Goal: Task Accomplishment & Management: Use online tool/utility

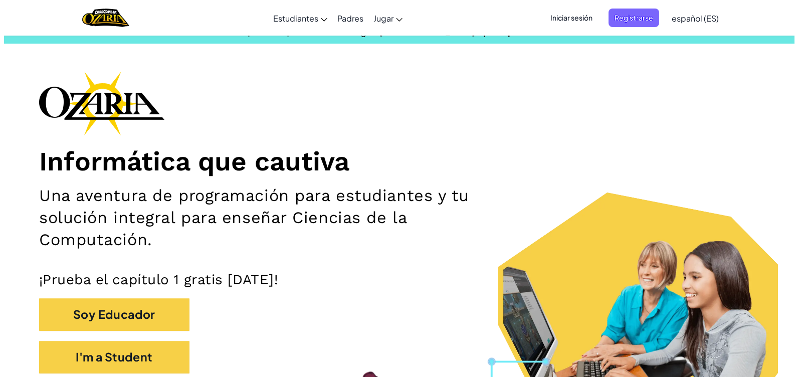
scroll to position [18, 0]
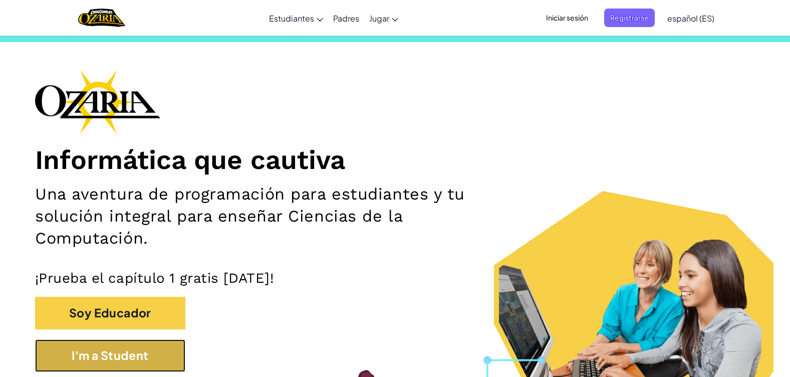
click at [150, 360] on button "I'm a Student" at bounding box center [110, 355] width 150 height 33
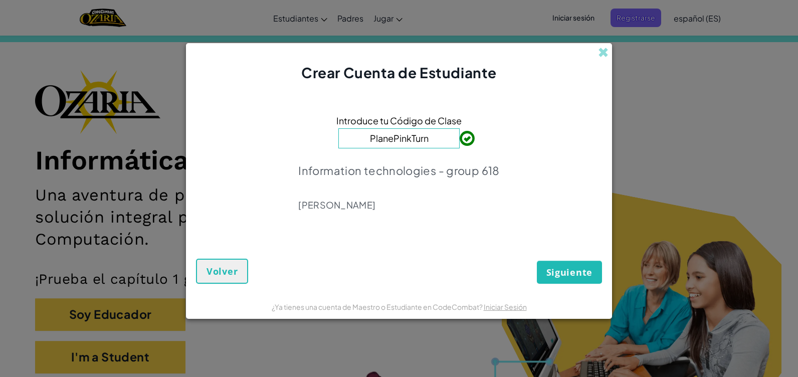
type input "PlanePinkTurn"
click at [573, 270] on span "Siguiente" at bounding box center [569, 272] width 46 height 12
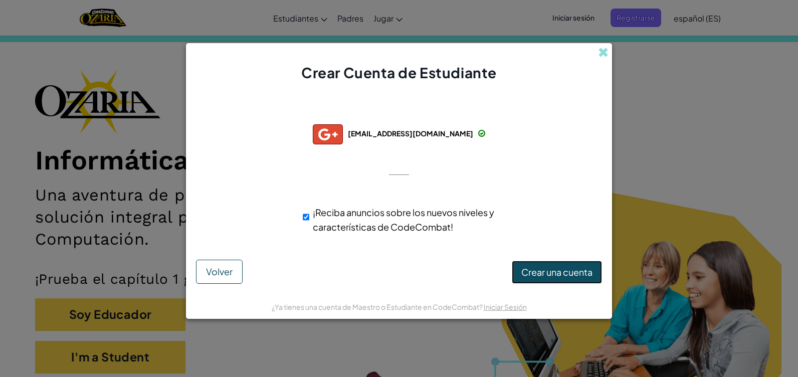
click at [542, 274] on span "Crear una cuenta" at bounding box center [556, 272] width 71 height 12
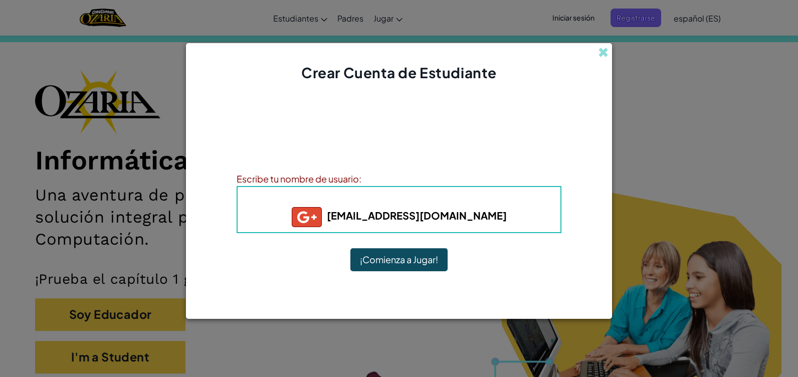
click at [419, 226] on h5 "osuangel47@gmail.com" at bounding box center [399, 217] width 303 height 20
click at [404, 197] on b "Alias : osuangel47+gplus" at bounding box center [399, 199] width 136 height 12
drag, startPoint x: 350, startPoint y: 199, endPoint x: 339, endPoint y: 191, distance: 13.9
click at [339, 191] on div "Alias : osuangel47+gplus osuangel47@gmail.com" at bounding box center [399, 209] width 325 height 47
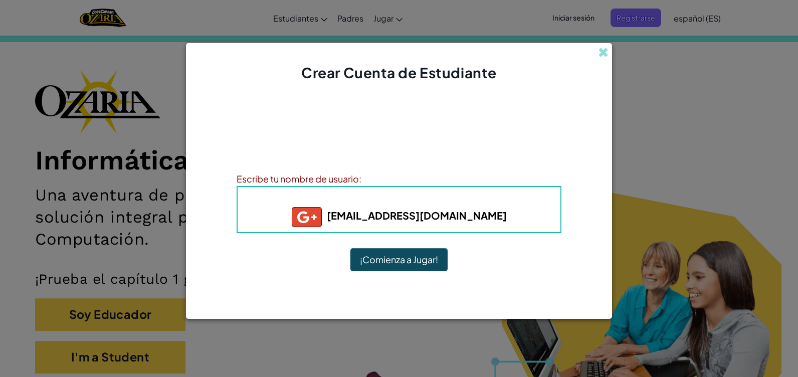
drag, startPoint x: 339, startPoint y: 191, endPoint x: 321, endPoint y: 192, distance: 18.6
click at [321, 192] on h4 "Alias : osuangel47+gplus" at bounding box center [399, 199] width 303 height 15
click at [314, 173] on div "Escribe tu nombre de usuario:" at bounding box center [399, 178] width 325 height 15
click at [350, 182] on div "Escribe tu nombre de usuario:" at bounding box center [399, 178] width 325 height 15
click at [363, 181] on div "Escribe tu nombre de usuario:" at bounding box center [399, 178] width 325 height 15
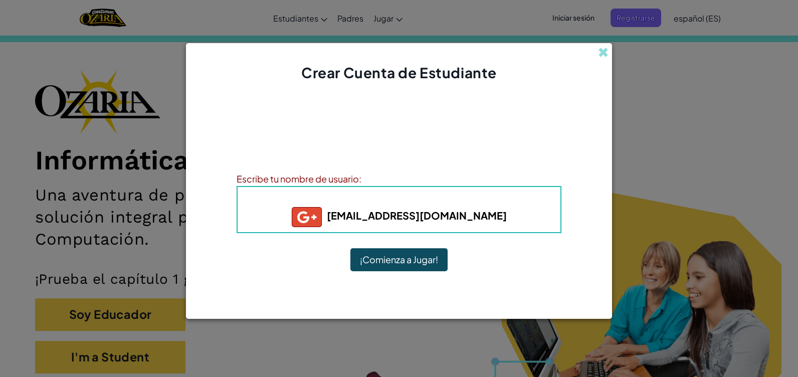
drag, startPoint x: 355, startPoint y: 177, endPoint x: 301, endPoint y: 186, distance: 54.9
click at [296, 186] on div "Escribe tu nombre de usuario: Alias : osuangel47+gplus osuangel47@gmail.com" at bounding box center [399, 202] width 325 height 62
click at [360, 178] on div "Escribe tu nombre de usuario:" at bounding box center [399, 178] width 325 height 15
click at [371, 244] on div "¡Cuenta creada! Anota tu información para que no la olvides. Tu profesor tambié…" at bounding box center [399, 188] width 325 height 191
click at [370, 258] on button "¡Comienza a Jugar!" at bounding box center [398, 259] width 97 height 23
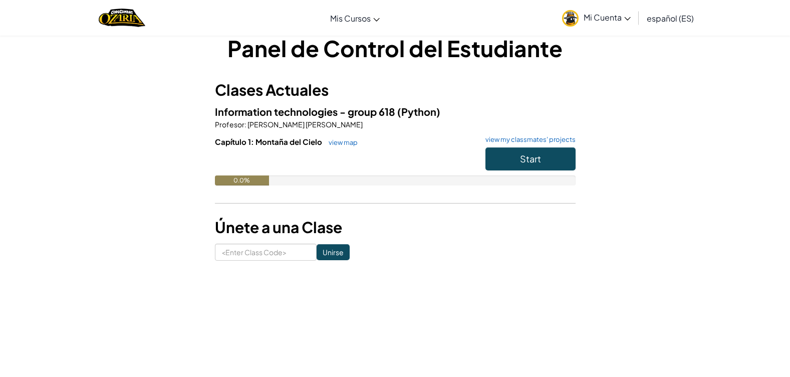
click at [613, 27] on link "Mi Cuenta" at bounding box center [596, 18] width 79 height 32
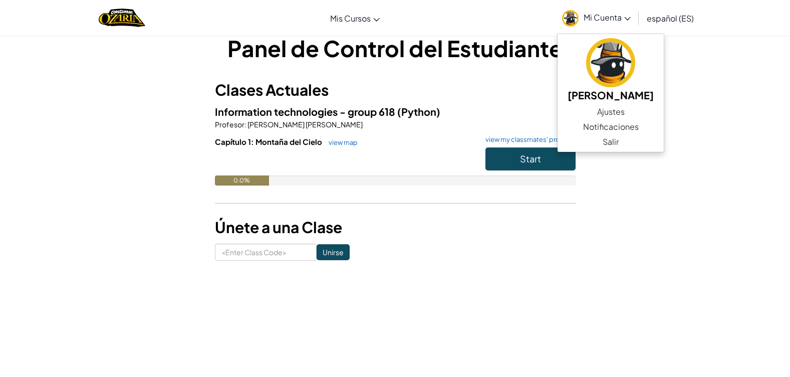
click at [612, 26] on link "Mi Cuenta" at bounding box center [596, 18] width 79 height 32
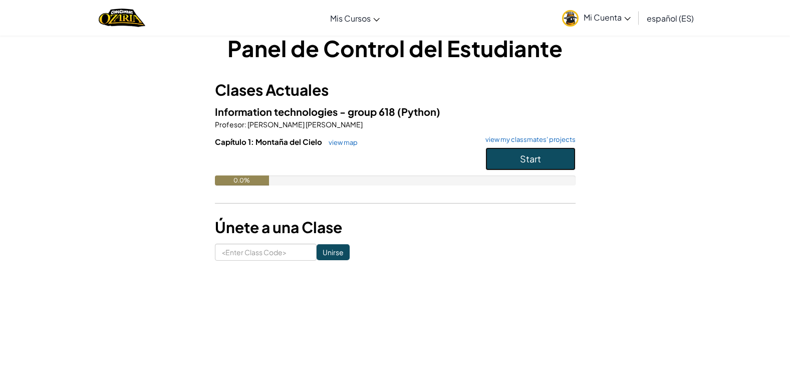
click at [543, 160] on button "Start" at bounding box center [531, 158] width 90 height 23
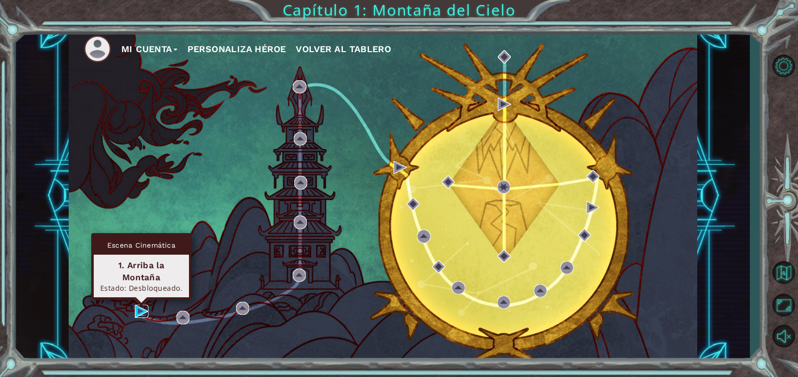
click at [140, 312] on img at bounding box center [141, 311] width 13 height 13
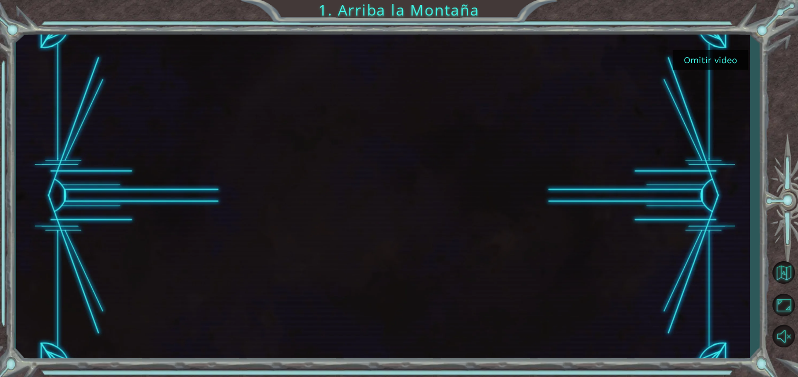
click at [718, 62] on button "Omitir video" at bounding box center [710, 60] width 75 height 20
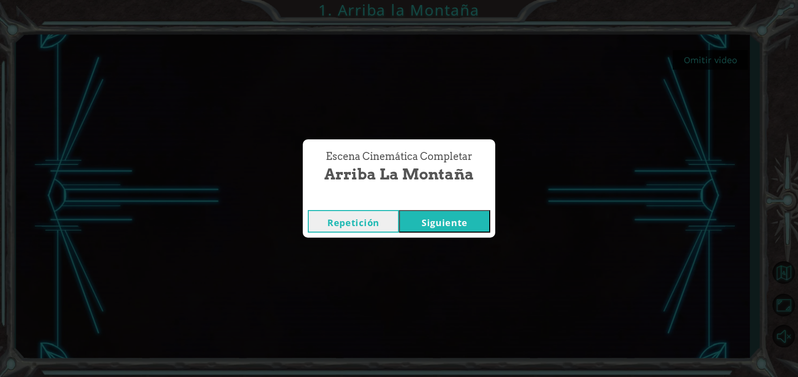
click at [449, 227] on button "Siguiente" at bounding box center [444, 221] width 91 height 23
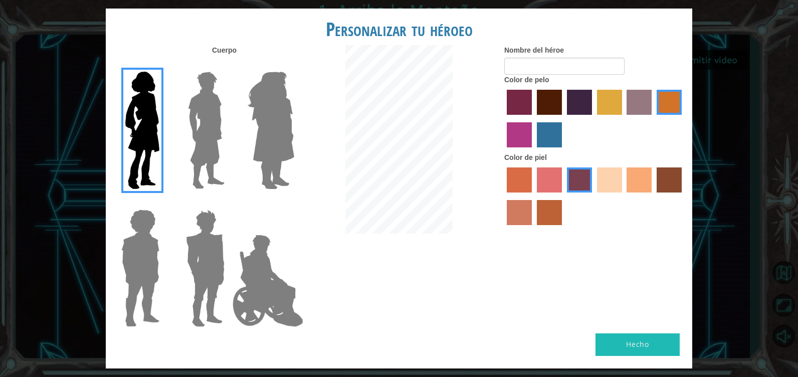
click at [219, 141] on img at bounding box center [206, 130] width 45 height 125
click at [229, 65] on input "Hero Lars" at bounding box center [229, 65] width 0 height 0
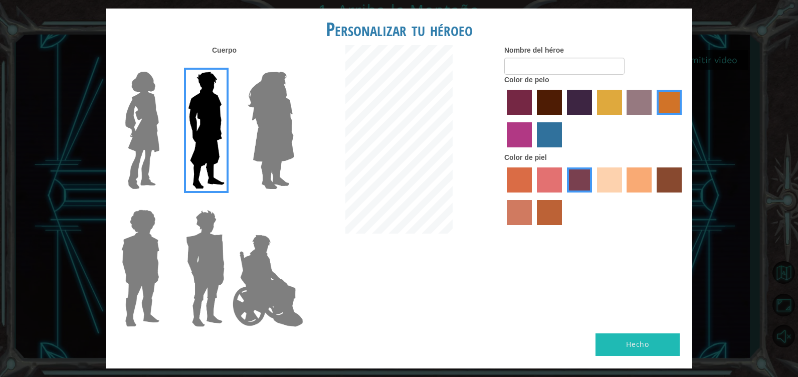
click at [270, 258] on img at bounding box center [268, 281] width 79 height 100
click at [294, 203] on input "Hero Jamie" at bounding box center [294, 203] width 0 height 0
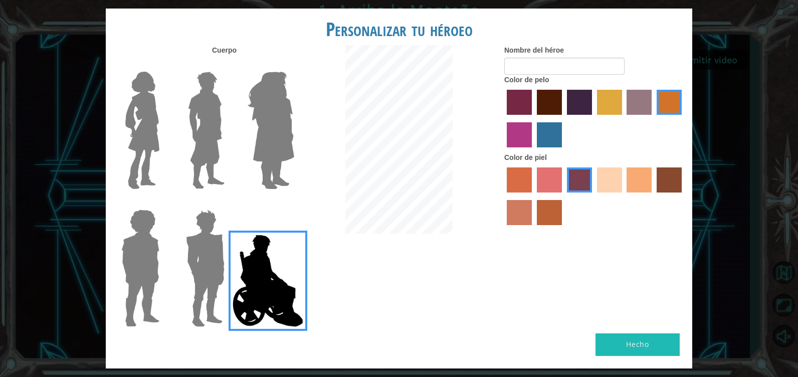
click at [211, 266] on img at bounding box center [205, 267] width 47 height 125
click at [229, 203] on input "Hero Garnet" at bounding box center [229, 203] width 0 height 0
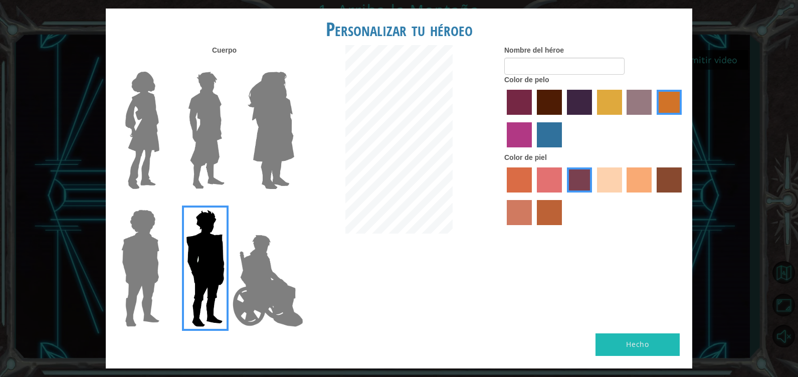
click at [162, 274] on img at bounding box center [140, 267] width 46 height 125
click at [163, 203] on input "Hero Steven" at bounding box center [163, 203] width 0 height 0
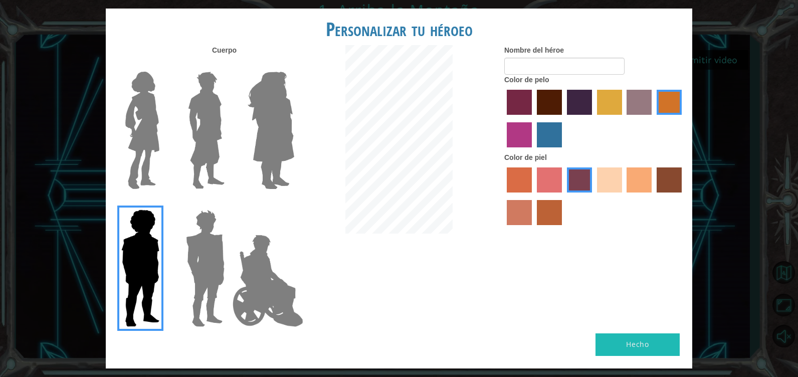
click at [216, 157] on img at bounding box center [206, 130] width 45 height 125
click at [229, 65] on input "Hero Lars" at bounding box center [229, 65] width 0 height 0
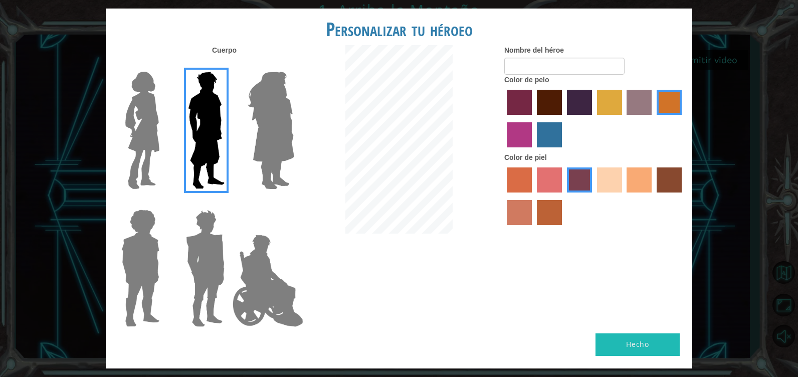
click at [241, 156] on div at bounding box center [268, 127] width 65 height 138
click at [251, 155] on img at bounding box center [271, 130] width 55 height 125
click at [294, 65] on input "Hero Amethyst" at bounding box center [294, 65] width 0 height 0
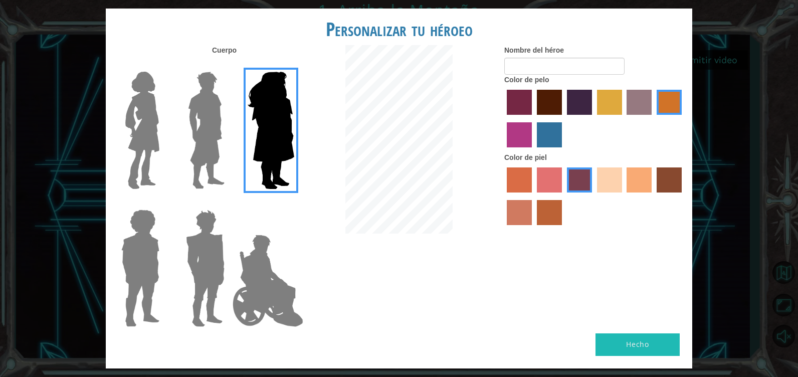
click at [191, 137] on img at bounding box center [206, 130] width 45 height 125
click at [229, 65] on input "Hero Lars" at bounding box center [229, 65] width 0 height 0
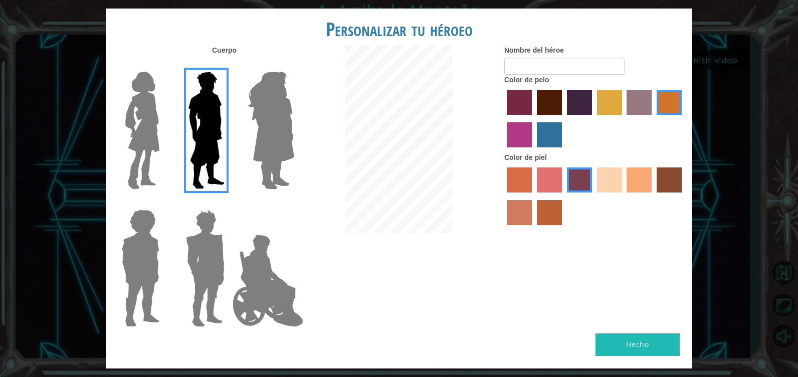
click at [548, 107] on label "maroon hair color" at bounding box center [549, 102] width 25 height 25
click at [533, 118] on input "maroon hair color" at bounding box center [533, 118] width 0 height 0
click at [582, 100] on label "hot purple hair color" at bounding box center [579, 102] width 25 height 25
click at [563, 118] on input "hot purple hair color" at bounding box center [563, 118] width 0 height 0
click at [608, 106] on label "tulip tree hair color" at bounding box center [609, 102] width 25 height 25
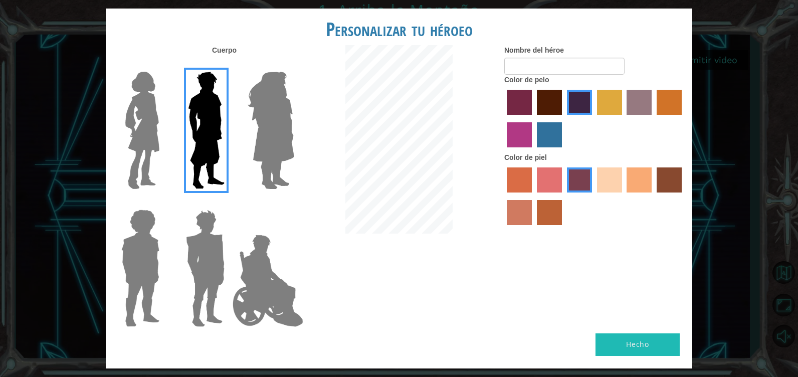
click at [593, 118] on input "tulip tree hair color" at bounding box center [593, 118] width 0 height 0
click at [551, 132] on label "lachmara hair color" at bounding box center [549, 134] width 25 height 25
click at [533, 151] on input "lachmara hair color" at bounding box center [533, 151] width 0 height 0
click at [550, 179] on label "froly skin color" at bounding box center [549, 179] width 25 height 25
click at [533, 196] on input "froly skin color" at bounding box center [533, 196] width 0 height 0
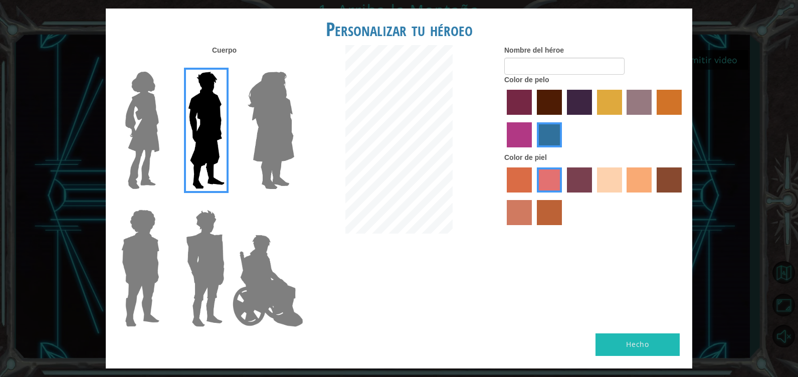
click at [606, 178] on label "sandy beach skin color" at bounding box center [609, 179] width 25 height 25
click at [593, 196] on input "sandy beach skin color" at bounding box center [593, 196] width 0 height 0
drag, startPoint x: 621, startPoint y: 175, endPoint x: 603, endPoint y: 172, distance: 18.2
click at [603, 172] on label "sandy beach skin color" at bounding box center [609, 179] width 25 height 25
click at [593, 196] on input "sandy beach skin color" at bounding box center [593, 196] width 0 height 0
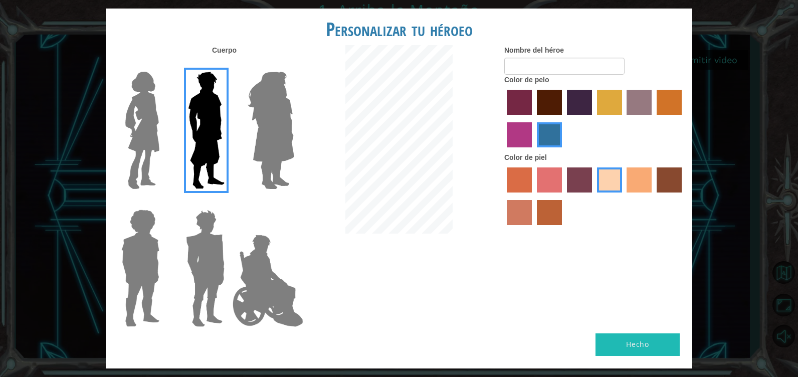
click at [631, 177] on label "tacao skin color" at bounding box center [638, 179] width 25 height 25
click at [623, 196] on input "tacao skin color" at bounding box center [623, 196] width 0 height 0
click at [572, 103] on label "hot purple hair color" at bounding box center [579, 102] width 25 height 25
click at [563, 118] on input "hot purple hair color" at bounding box center [563, 118] width 0 height 0
click at [549, 106] on label "maroon hair color" at bounding box center [549, 102] width 25 height 25
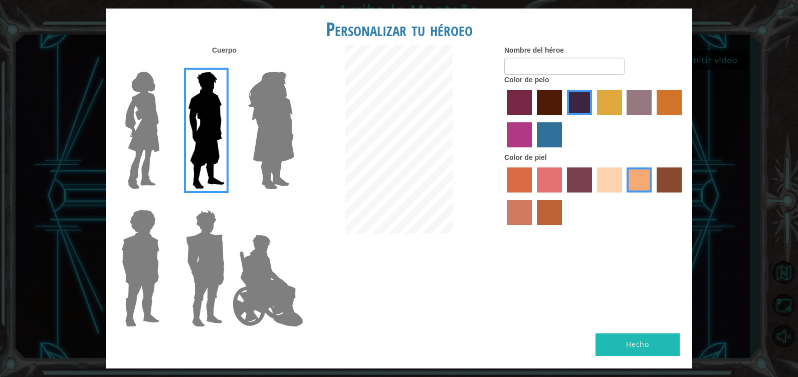
click at [533, 118] on input "maroon hair color" at bounding box center [533, 118] width 0 height 0
click at [526, 104] on label "paprika hair color" at bounding box center [519, 102] width 25 height 25
click at [503, 118] on input "paprika hair color" at bounding box center [503, 118] width 0 height 0
click at [523, 131] on label "medium red violet hair color" at bounding box center [519, 134] width 25 height 25
click at [683, 118] on input "medium red violet hair color" at bounding box center [683, 118] width 0 height 0
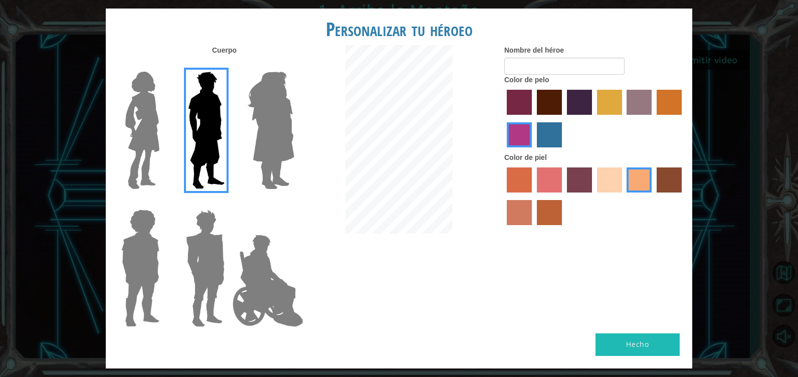
click at [548, 100] on label "maroon hair color" at bounding box center [549, 102] width 25 height 25
click at [533, 118] on input "maroon hair color" at bounding box center [533, 118] width 0 height 0
click at [570, 98] on label "hot purple hair color" at bounding box center [579, 102] width 25 height 25
click at [563, 118] on input "hot purple hair color" at bounding box center [563, 118] width 0 height 0
click at [542, 95] on label "maroon hair color" at bounding box center [549, 102] width 25 height 25
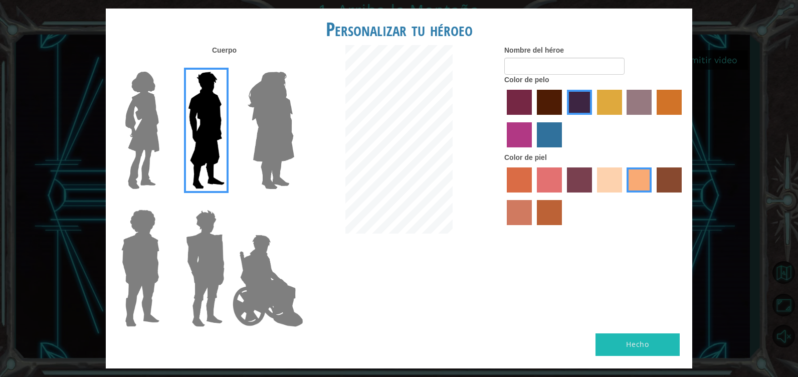
click at [533, 118] on input "maroon hair color" at bounding box center [533, 118] width 0 height 0
click at [575, 105] on label "hot purple hair color" at bounding box center [579, 102] width 25 height 25
click at [563, 118] on input "hot purple hair color" at bounding box center [563, 118] width 0 height 0
click at [558, 110] on label "maroon hair color" at bounding box center [549, 102] width 25 height 25
click at [533, 118] on input "maroon hair color" at bounding box center [533, 118] width 0 height 0
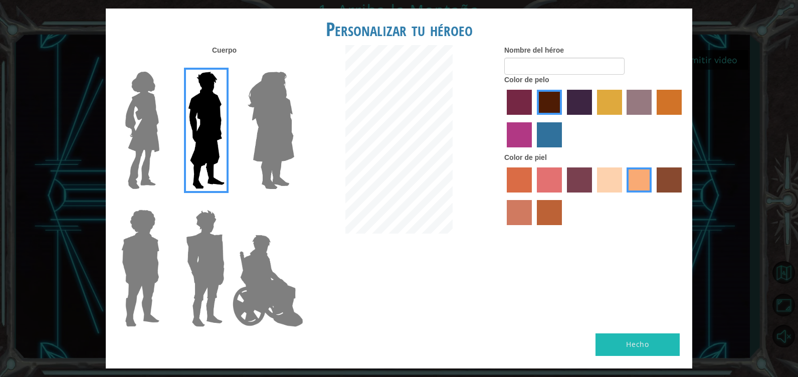
click at [250, 223] on label at bounding box center [269, 267] width 50 height 125
click at [294, 203] on input "Hero Jamie" at bounding box center [294, 203] width 0 height 0
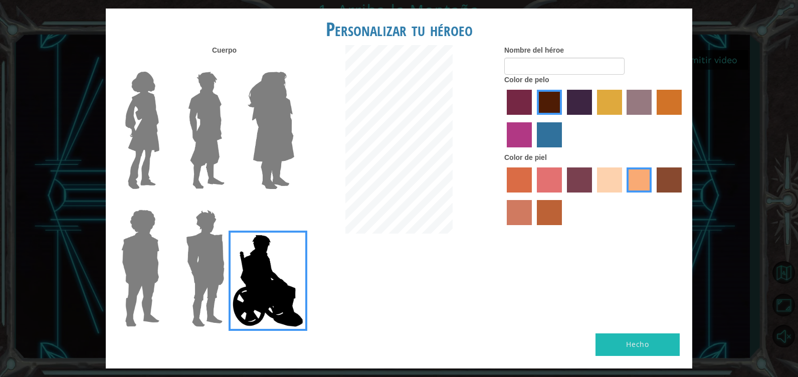
click at [212, 280] on img at bounding box center [205, 267] width 47 height 125
click at [229, 203] on input "Hero Garnet" at bounding box center [229, 203] width 0 height 0
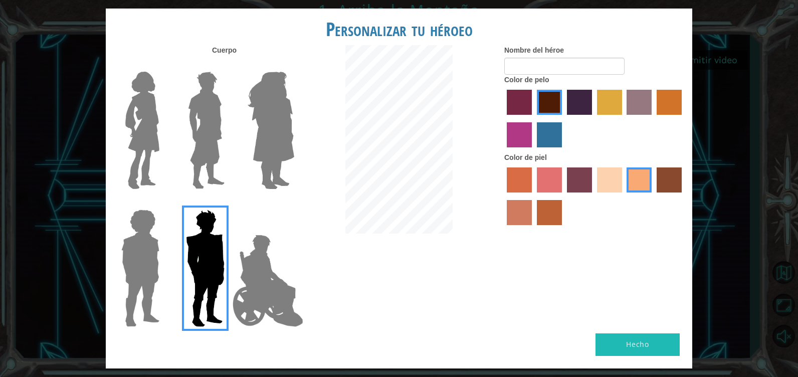
click at [161, 283] on img at bounding box center [140, 267] width 46 height 125
click at [163, 203] on input "Hero Steven" at bounding box center [163, 203] width 0 height 0
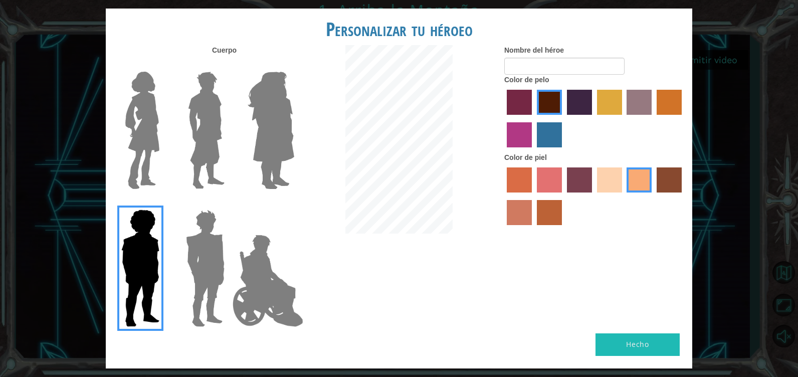
click at [286, 144] on img at bounding box center [271, 130] width 55 height 125
click at [294, 65] on input "Hero Amethyst" at bounding box center [294, 65] width 0 height 0
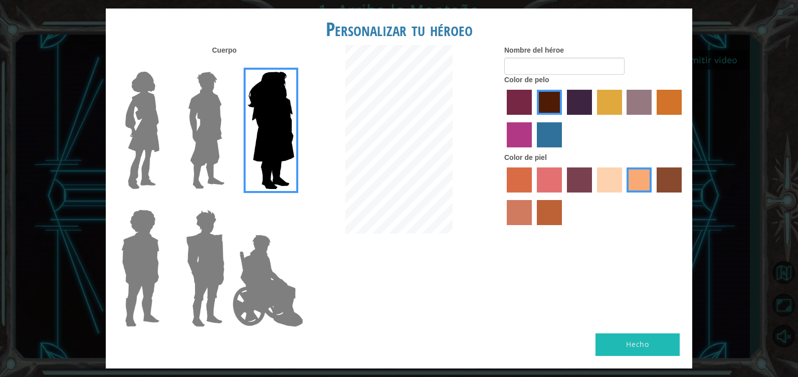
click at [209, 158] on img at bounding box center [206, 130] width 45 height 125
click at [229, 65] on input "Hero Lars" at bounding box center [229, 65] width 0 height 0
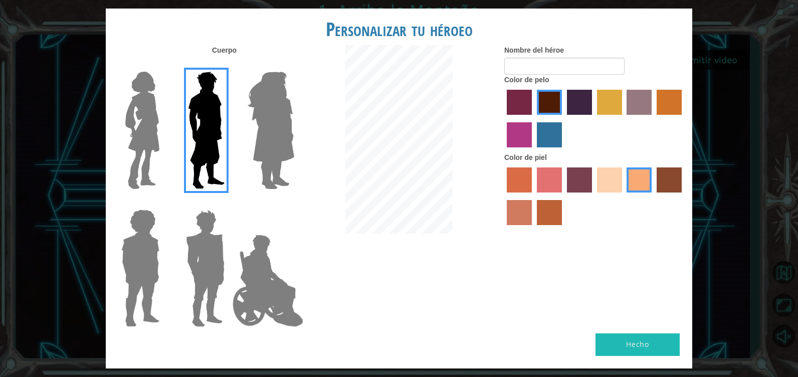
click at [163, 160] on div at bounding box center [138, 127] width 65 height 138
click at [138, 160] on img at bounding box center [142, 130] width 42 height 125
click at [163, 65] on input "Hero Connie" at bounding box center [163, 65] width 0 height 0
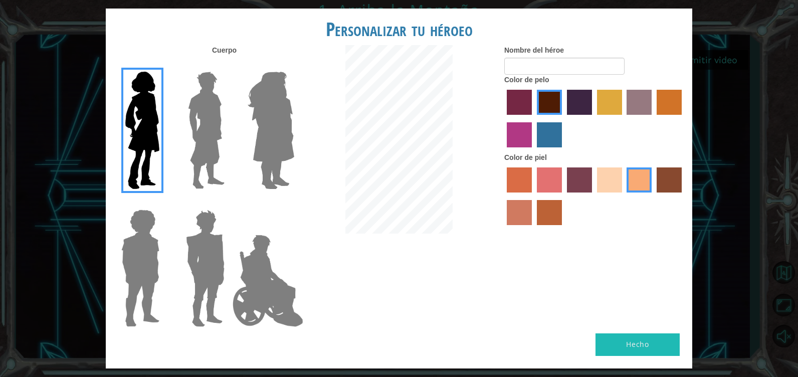
click at [184, 162] on img at bounding box center [206, 130] width 45 height 125
click at [229, 65] on input "Hero Lars" at bounding box center [229, 65] width 0 height 0
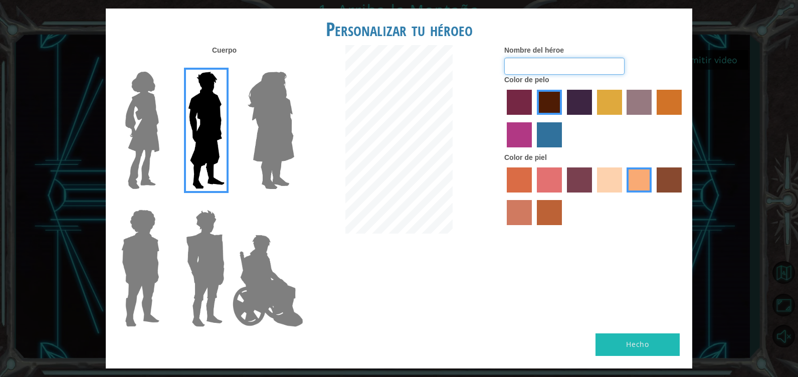
click at [525, 66] on input "Nombre del héroe" at bounding box center [564, 66] width 120 height 17
type input "ANGEL"
click at [603, 347] on button "Hecho" at bounding box center [637, 344] width 84 height 23
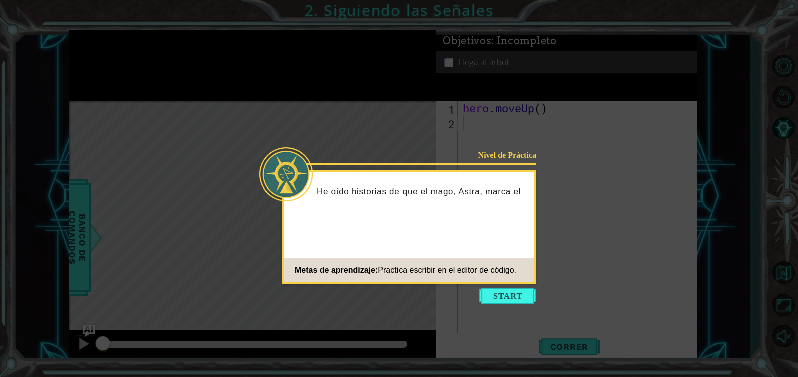
click at [500, 287] on icon at bounding box center [399, 188] width 798 height 377
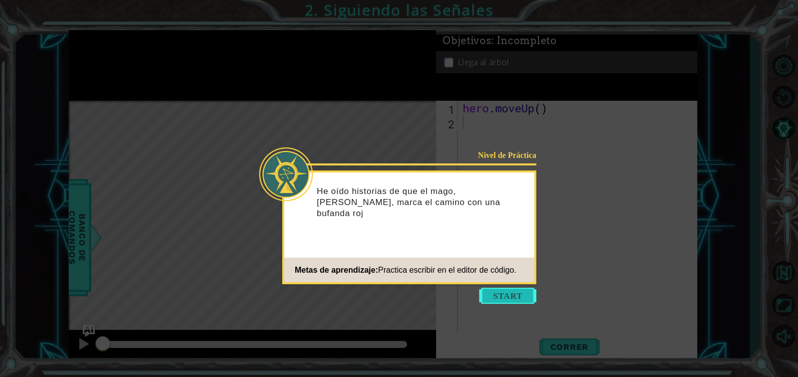
click at [502, 295] on button "Start" at bounding box center [507, 296] width 57 height 16
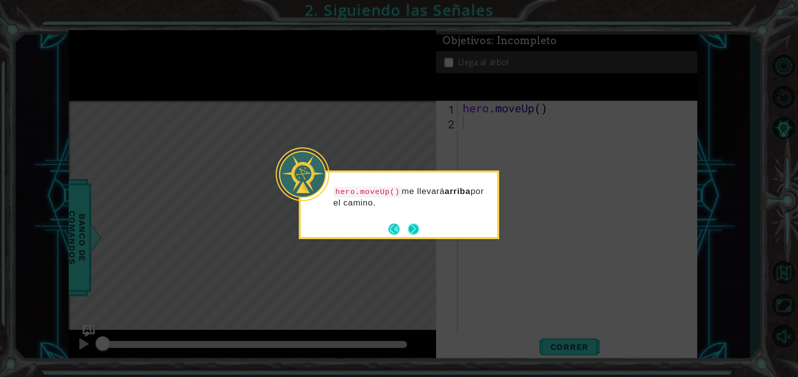
click at [418, 225] on button "Next" at bounding box center [413, 229] width 11 height 11
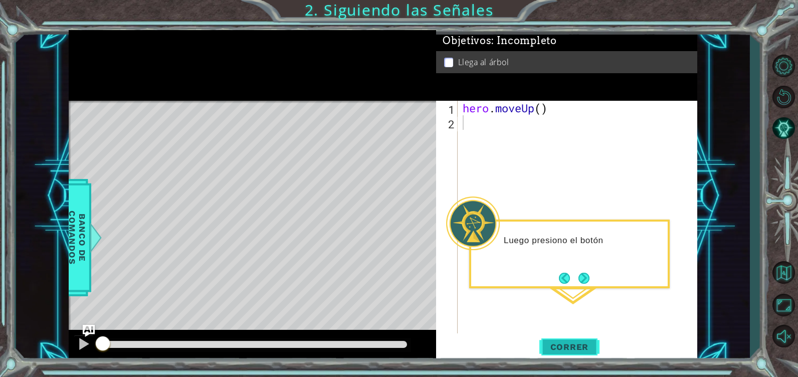
click at [580, 354] on button "Correr" at bounding box center [569, 347] width 60 height 26
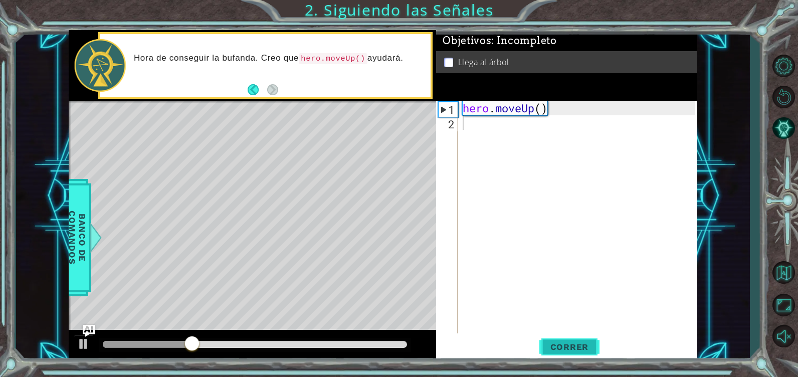
click at [577, 346] on span "Correr" at bounding box center [569, 347] width 59 height 10
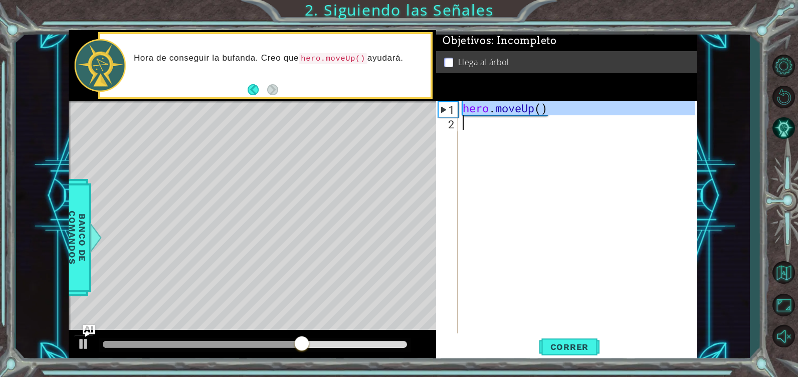
drag, startPoint x: 462, startPoint y: 109, endPoint x: 570, endPoint y: 118, distance: 109.1
click at [570, 118] on div "hero . moveUp ( )" at bounding box center [580, 232] width 239 height 262
type textarea "hero.moveUp()"
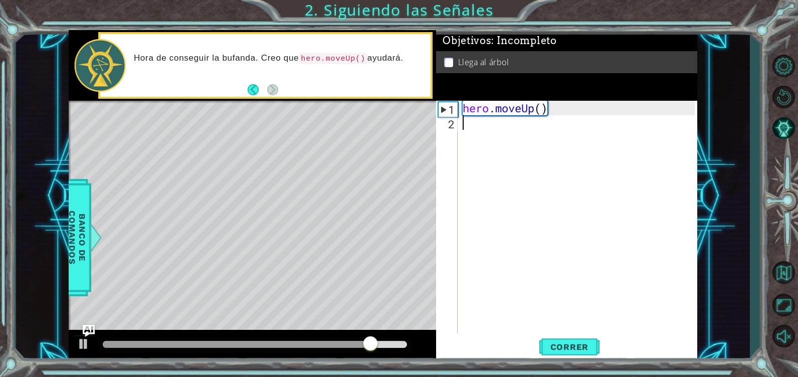
click at [517, 123] on div "hero . moveUp ( )" at bounding box center [580, 232] width 239 height 262
click at [516, 122] on div "hero . moveUp ( )" at bounding box center [580, 232] width 239 height 262
click at [514, 124] on div "hero . moveUp ( )" at bounding box center [580, 232] width 239 height 262
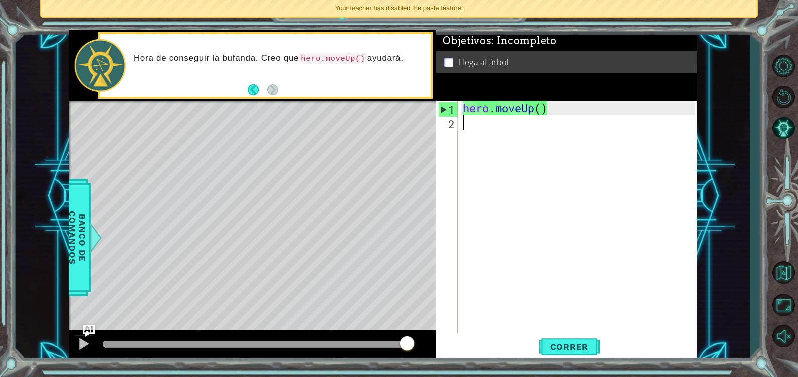
click at [485, 128] on div "hero . moveUp ( )" at bounding box center [580, 232] width 239 height 262
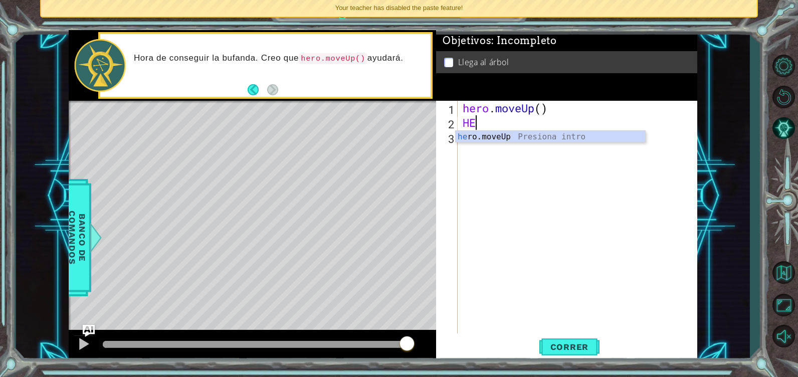
scroll to position [0, 1]
type textarea "H"
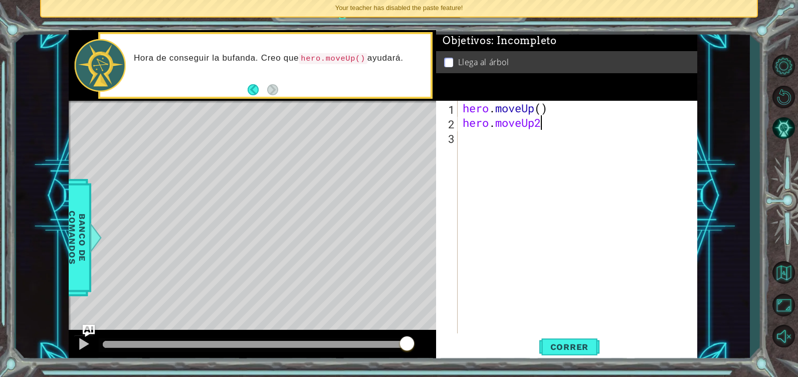
scroll to position [0, 7]
click at [559, 346] on span "Correr" at bounding box center [569, 347] width 59 height 10
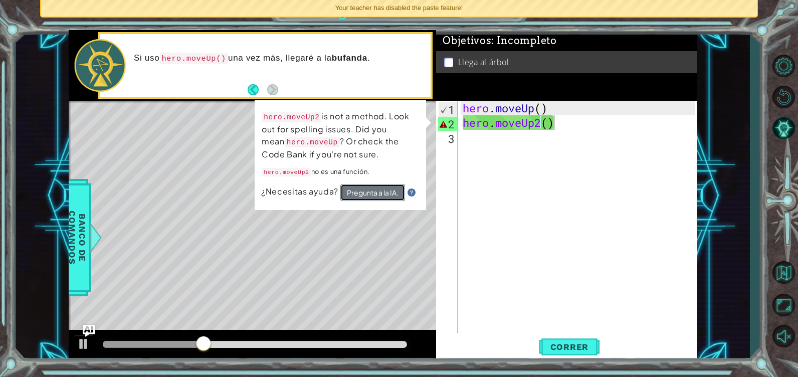
click at [392, 186] on button "Pregunta a la IA." at bounding box center [372, 192] width 65 height 17
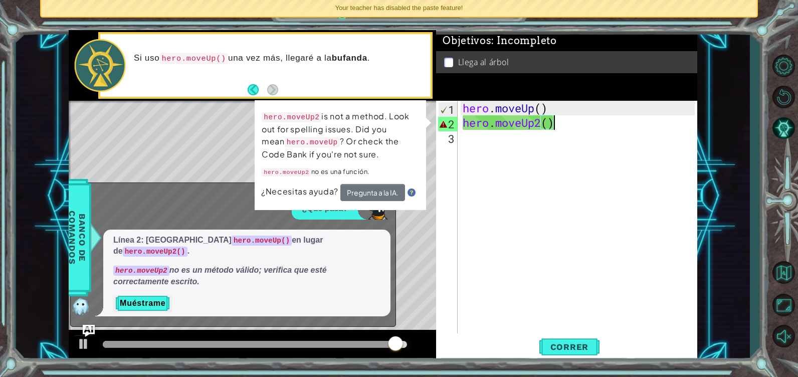
click at [541, 126] on div "hero . moveUp ( ) hero . moveUp2 ( )" at bounding box center [580, 232] width 239 height 262
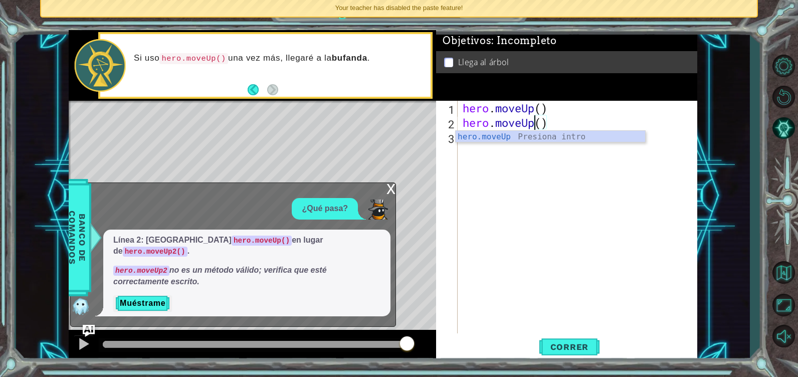
scroll to position [0, 6]
click at [540, 124] on div "hero . moveUp ( ) hero . moveUp ( )" at bounding box center [580, 232] width 239 height 262
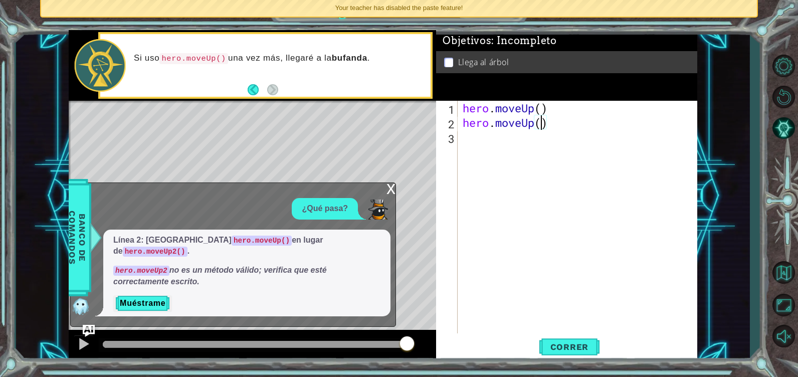
scroll to position [0, 7]
type textarea "hero.moveUp(2)"
click at [578, 347] on span "Correr" at bounding box center [569, 347] width 59 height 10
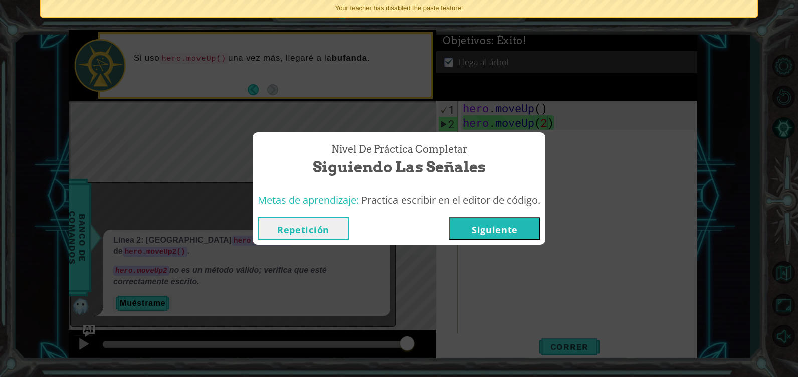
click at [482, 228] on button "Siguiente" at bounding box center [494, 228] width 91 height 23
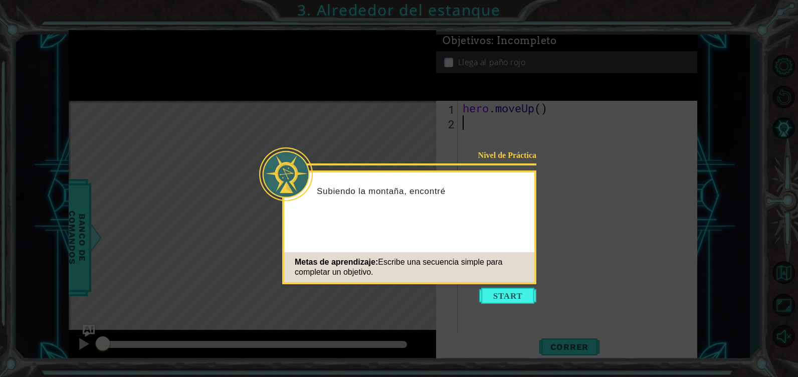
click at [492, 304] on icon at bounding box center [399, 188] width 798 height 377
click at [499, 297] on button "Start" at bounding box center [507, 296] width 57 height 16
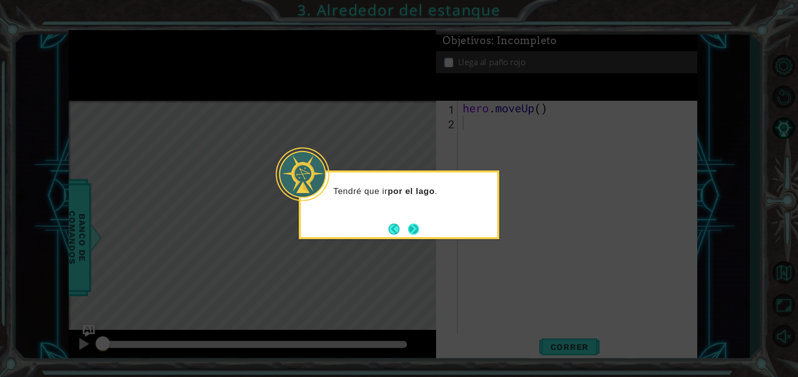
click at [418, 227] on button "Next" at bounding box center [413, 229] width 11 height 11
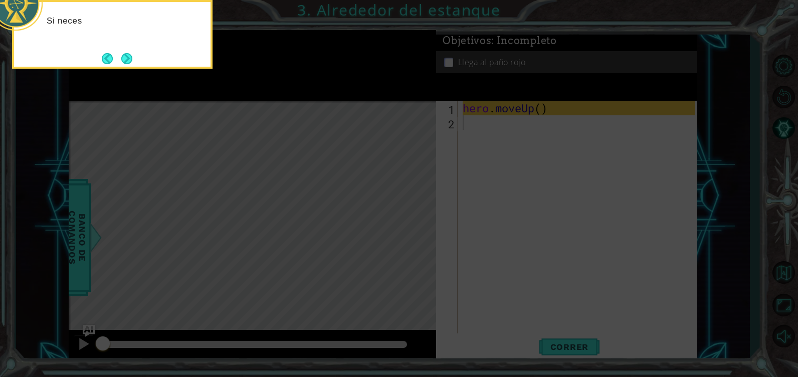
click at [493, 220] on icon at bounding box center [399, 56] width 798 height 641
click at [491, 210] on icon at bounding box center [399, 56] width 798 height 641
click at [507, 172] on icon at bounding box center [399, 56] width 798 height 641
click at [131, 63] on button "Next" at bounding box center [126, 58] width 11 height 11
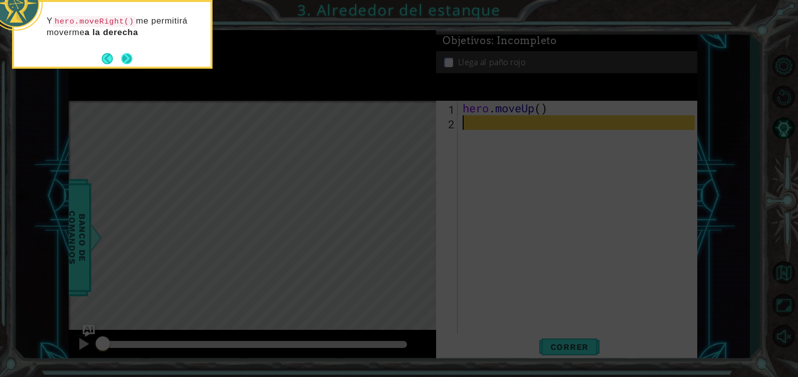
click at [131, 63] on button "Next" at bounding box center [126, 58] width 11 height 11
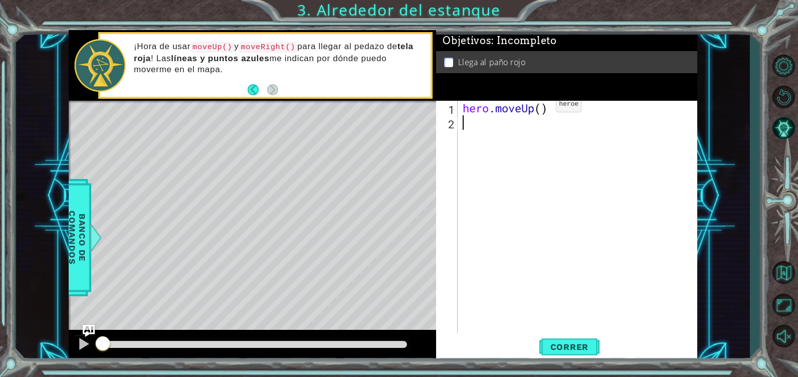
click at [542, 109] on div "hero . moveUp ( )" at bounding box center [580, 232] width 239 height 262
type textarea "hero.moveUp(2)"
click at [532, 126] on div "hero . moveUp ( 2 )" at bounding box center [580, 232] width 239 height 262
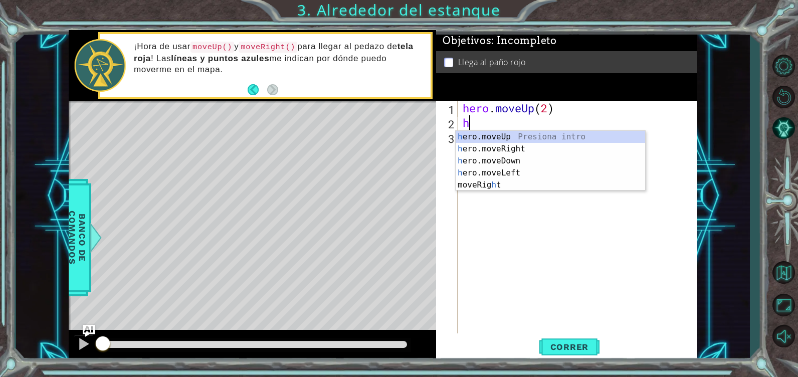
type textarea "her"
click at [531, 147] on div "her o.moveUp Presiona intro her o.moveRight Presiona intro her o.moveDown Presi…" at bounding box center [550, 167] width 189 height 72
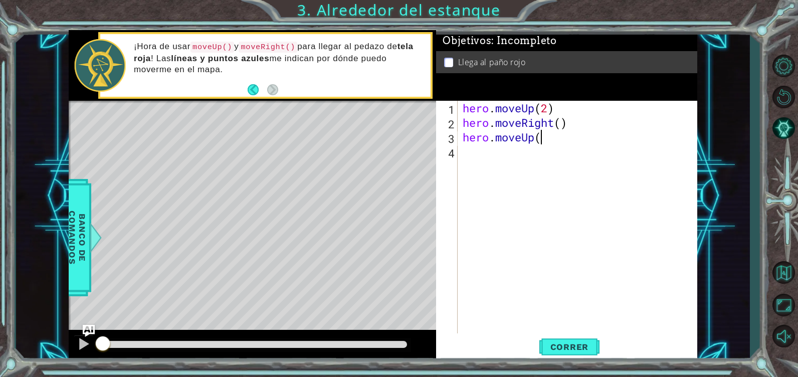
scroll to position [0, 6]
type textarea "hero.moveUp()"
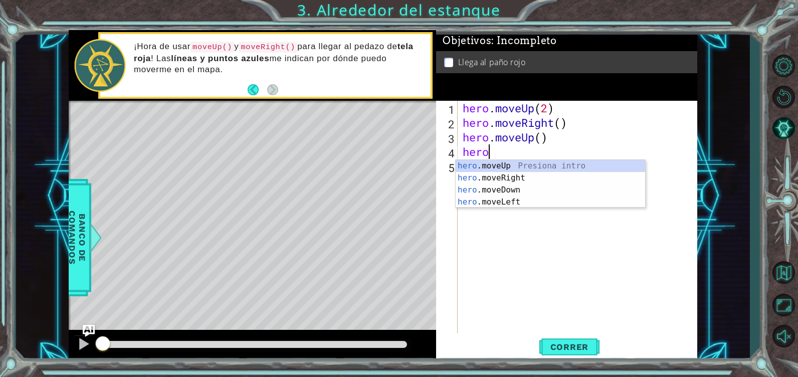
scroll to position [0, 2]
click at [505, 204] on div "hero .moveUp Presiona intro hero .moveRight Presiona intro hero .moveDown Presi…" at bounding box center [550, 196] width 189 height 72
type textarea "hero.moveLeft(1)"
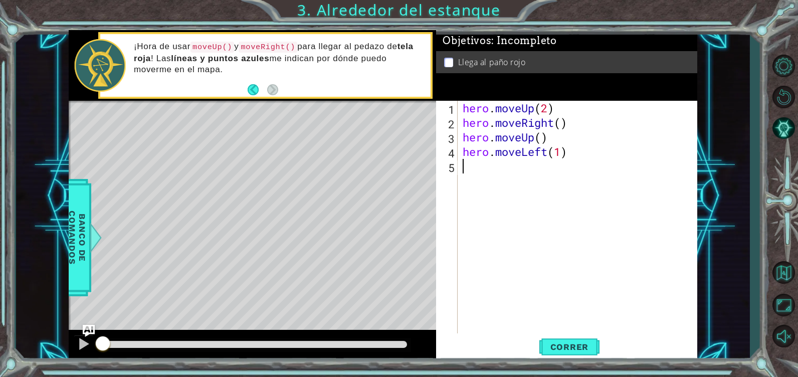
click at [566, 174] on div "hero . moveUp ( 2 ) hero . moveRight ( ) hero . moveUp ( ) hero . moveLeft ( 1 )" at bounding box center [580, 232] width 239 height 262
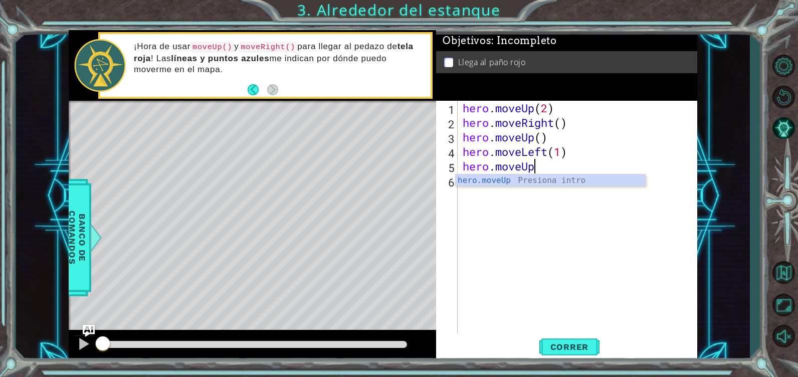
scroll to position [0, 6]
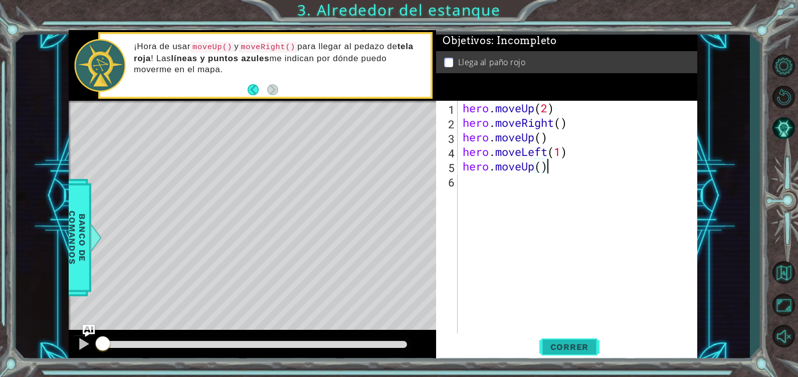
type textarea "hero.moveUp()"
click at [546, 347] on span "Correr" at bounding box center [569, 347] width 59 height 10
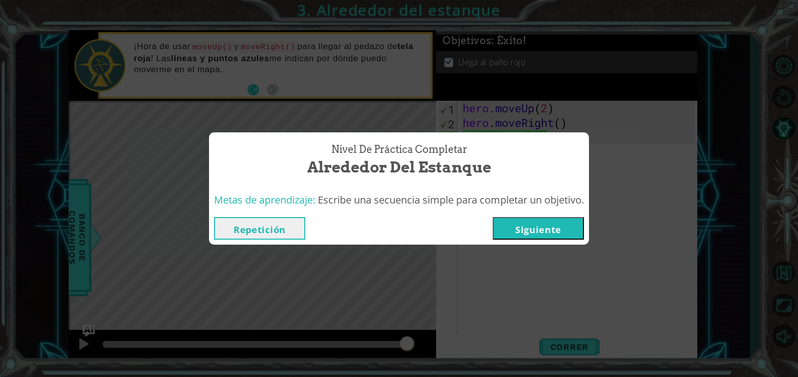
click at [547, 230] on button "Siguiente" at bounding box center [538, 228] width 91 height 23
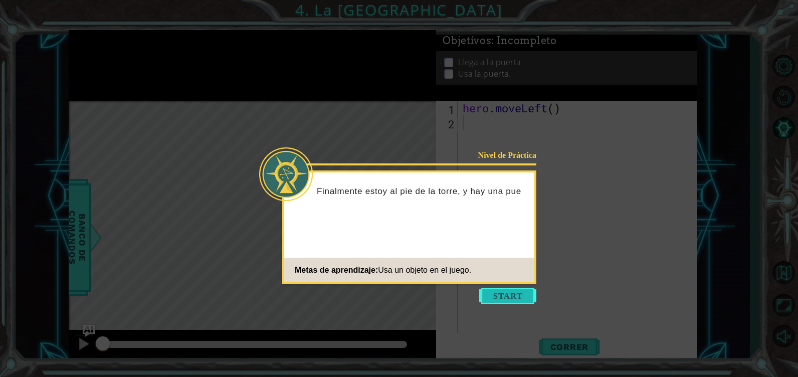
click at [515, 301] on button "Start" at bounding box center [507, 296] width 57 height 16
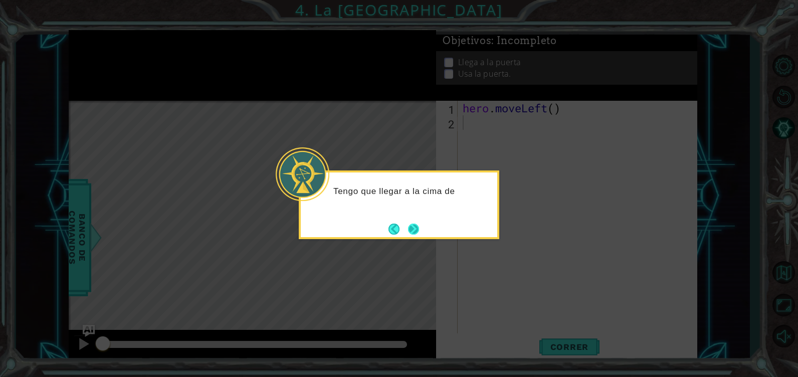
click at [408, 224] on button "Next" at bounding box center [413, 229] width 11 height 11
click at [415, 226] on button "Next" at bounding box center [413, 229] width 11 height 11
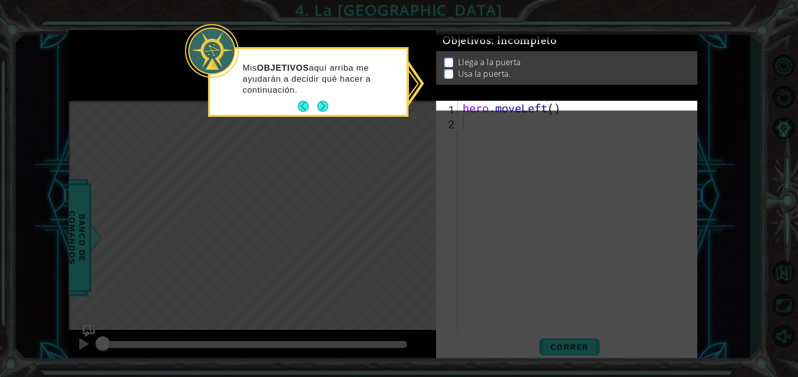
click at [398, 189] on icon at bounding box center [399, 188] width 798 height 377
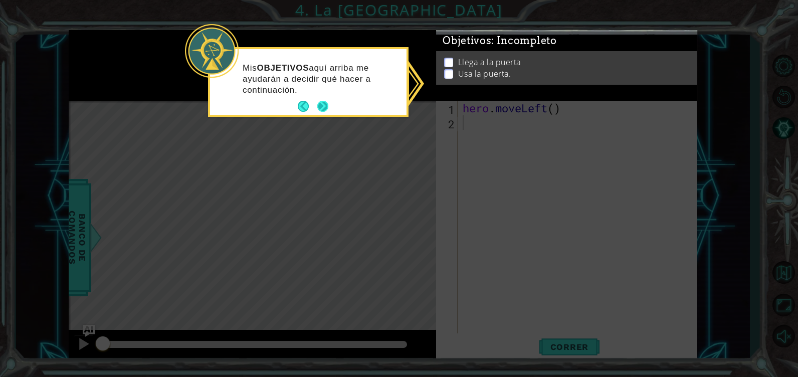
click at [327, 101] on button "Next" at bounding box center [322, 106] width 11 height 11
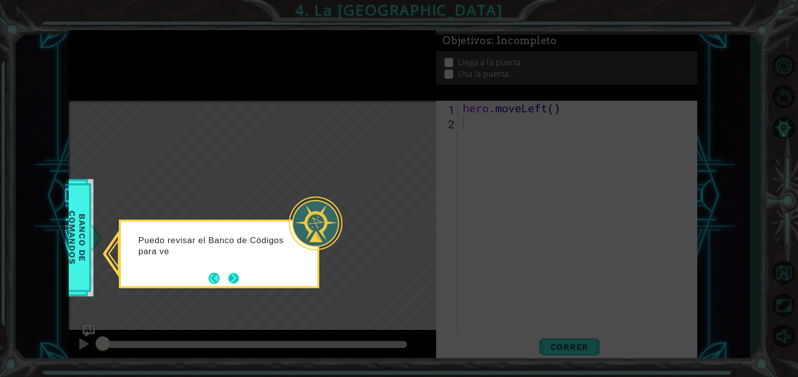
click at [228, 280] on button "Next" at bounding box center [233, 278] width 11 height 11
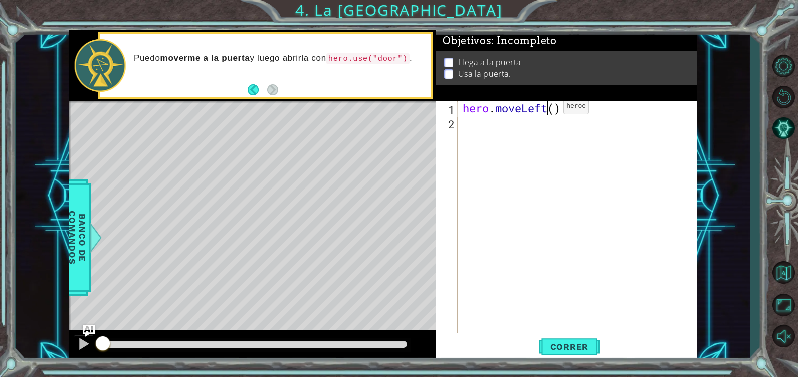
click at [548, 109] on div "hero . moveLeft ( )" at bounding box center [580, 232] width 239 height 262
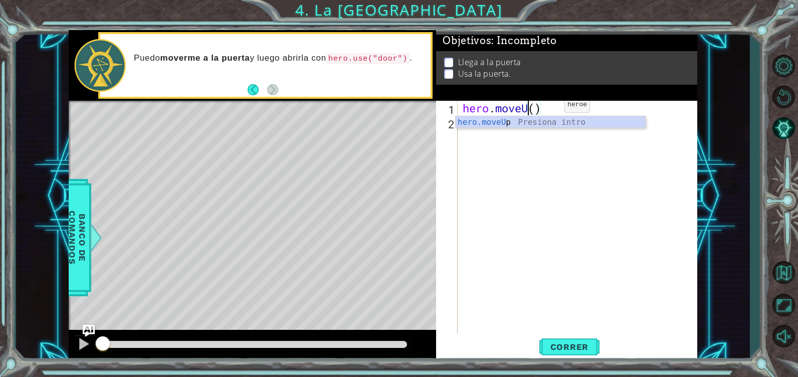
scroll to position [0, 6]
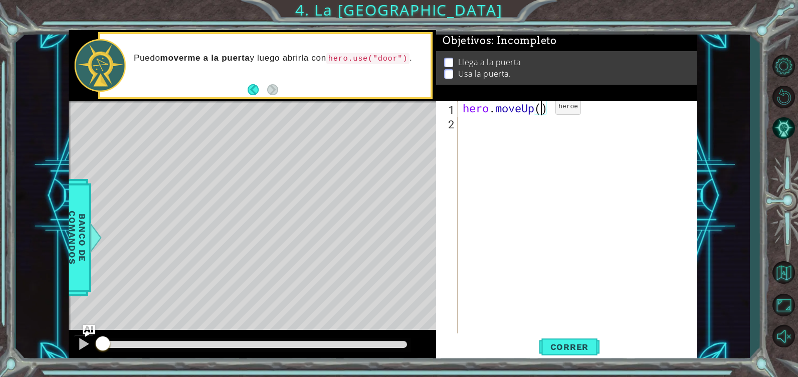
click at [540, 109] on div "hero . moveUp ( )" at bounding box center [580, 232] width 239 height 262
type textarea "hero.moveUp(2)"
click at [515, 131] on div "hero . moveUp ( 2 )" at bounding box center [580, 232] width 239 height 262
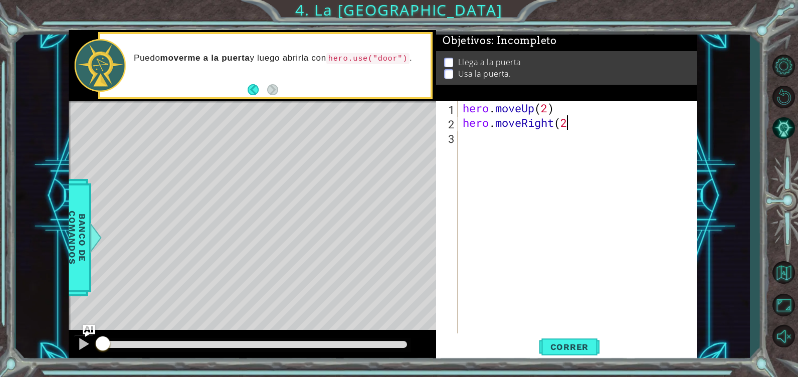
type textarea "hero.moveRight(2)"
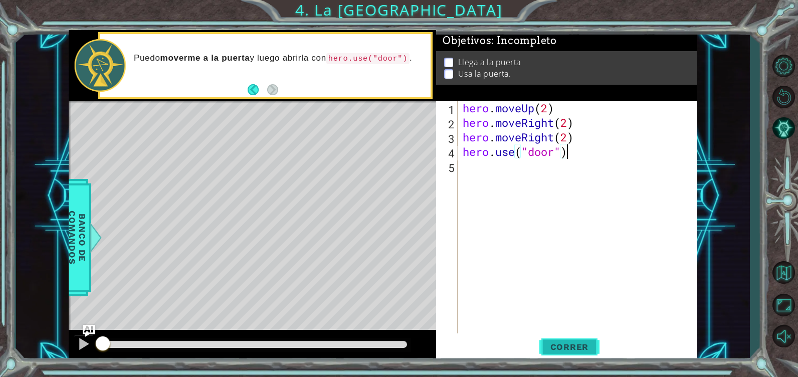
type textarea "hero.use("door")"
click at [567, 342] on span "Correr" at bounding box center [569, 347] width 59 height 10
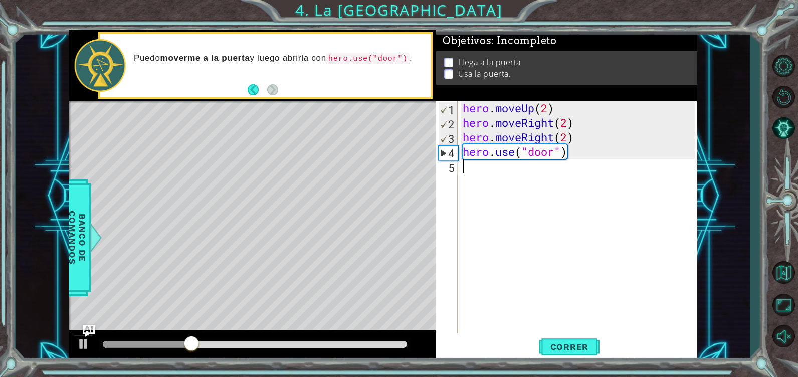
click at [523, 225] on div "hero . moveUp ( 2 ) hero . moveRight ( 2 ) hero . moveRight ( 2 ) hero . use ( …" at bounding box center [580, 232] width 239 height 262
click at [536, 108] on div "hero . moveUp ( 2 ) hero . moveRight ( 2 ) hero . moveRight ( 2 ) hero . use ( …" at bounding box center [580, 232] width 239 height 262
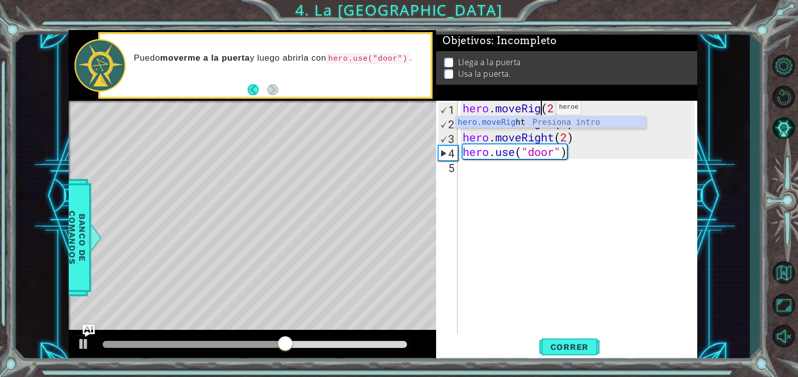
scroll to position [0, 8]
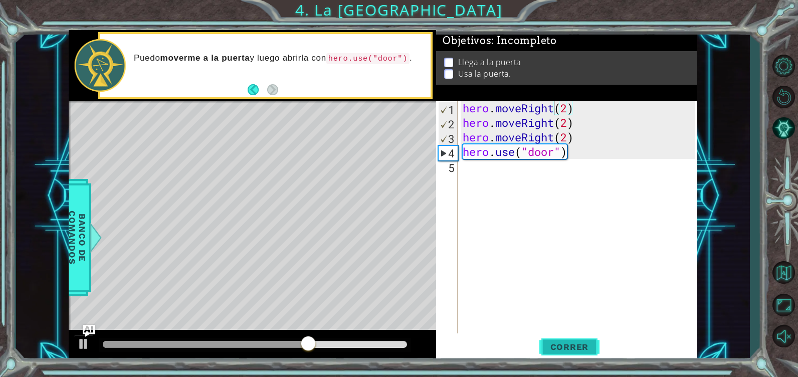
click at [551, 354] on button "Correr" at bounding box center [569, 347] width 60 height 26
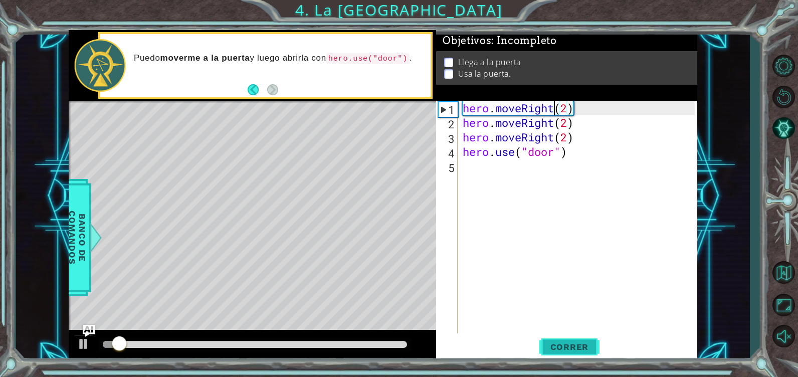
click at [551, 354] on button "Correr" at bounding box center [569, 347] width 60 height 26
click at [561, 349] on span "Correr" at bounding box center [569, 347] width 59 height 10
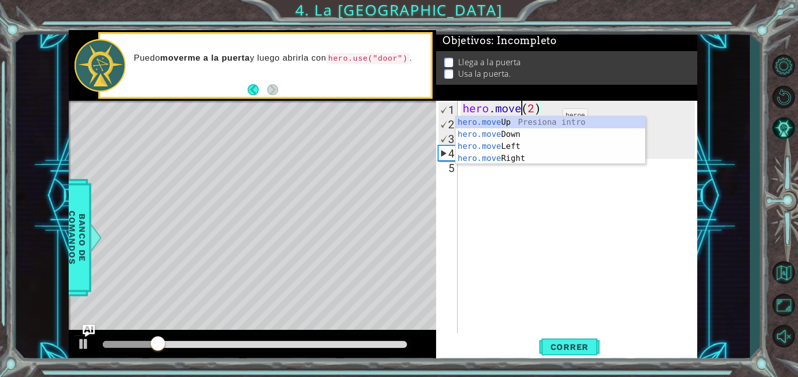
scroll to position [0, 6]
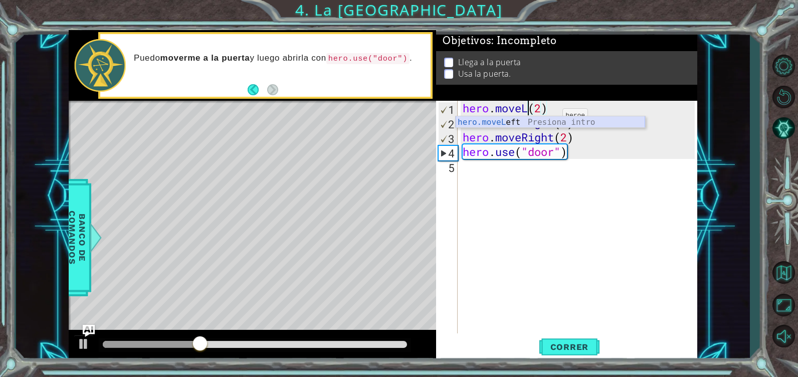
click at [547, 123] on div "hero.moveL eft Presiona intro" at bounding box center [550, 134] width 189 height 36
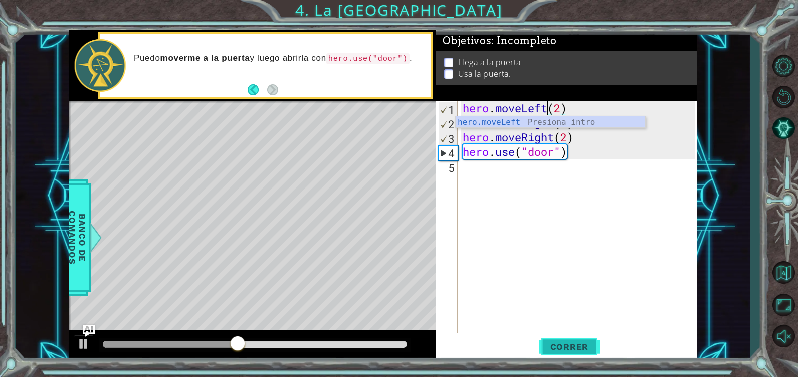
click at [557, 354] on button "Correr" at bounding box center [569, 347] width 60 height 26
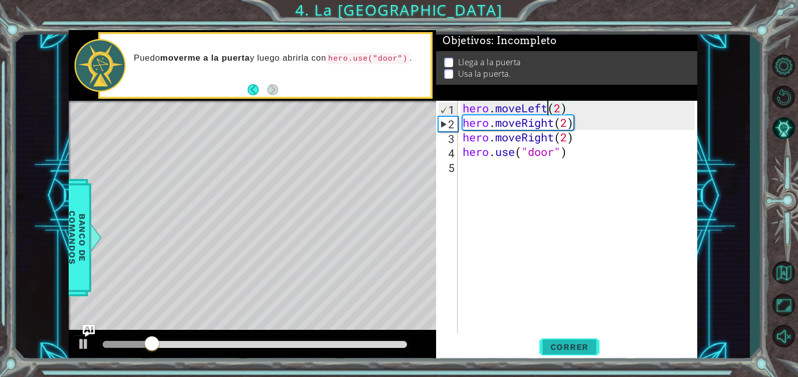
click at [556, 354] on button "Correr" at bounding box center [569, 347] width 60 height 26
click at [550, 126] on div "hero . moveLeft ( 2 ) hero . moveRight ( 2 ) hero . moveRight ( 2 ) hero . use …" at bounding box center [580, 232] width 239 height 262
click at [552, 126] on div "hero . moveLeft ( 2 ) hero . moveRight ( 2 ) hero . moveRight ( 2 ) hero . use …" at bounding box center [580, 232] width 239 height 262
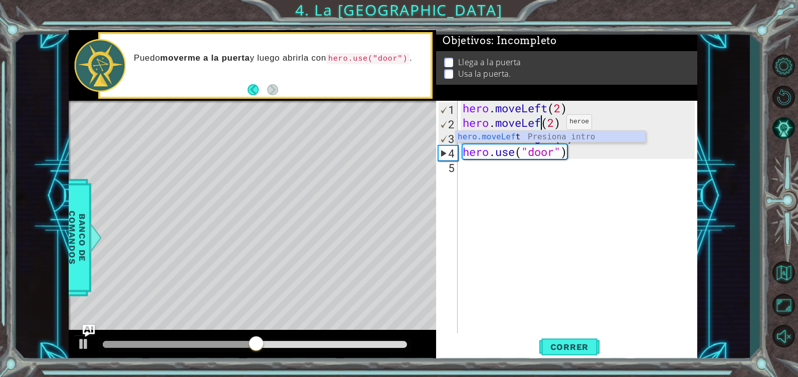
type textarea "hero.moveLeft(2)"
click at [595, 192] on div "hero . moveLeft ( 2 ) hero . moveLeft ( 2 ) hero . moveRight ( 2 ) hero . use (…" at bounding box center [580, 232] width 239 height 262
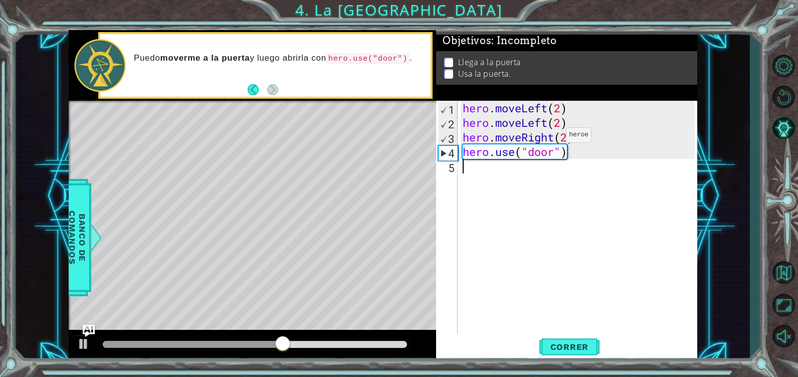
click at [552, 138] on div "hero . moveLeft ( 2 ) hero . moveLeft ( 2 ) hero . moveRight ( 2 ) hero . use (…" at bounding box center [580, 232] width 239 height 262
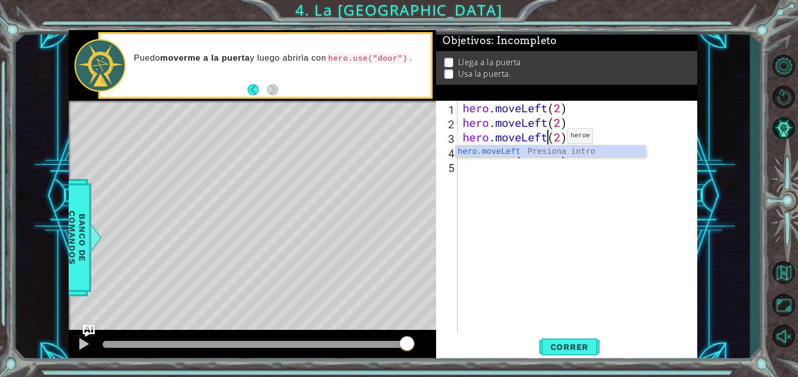
scroll to position [0, 7]
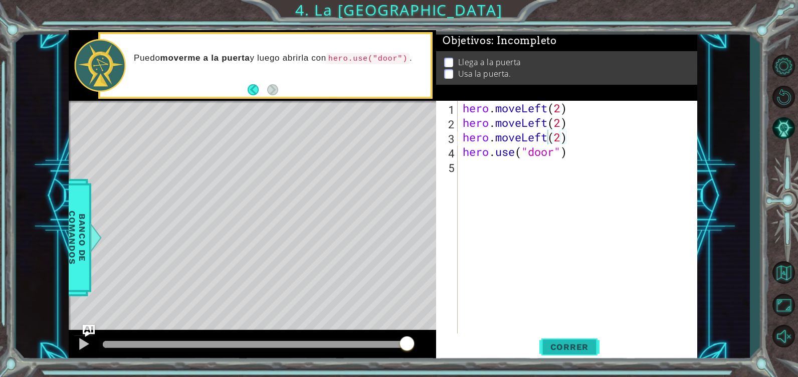
click at [564, 337] on button "Correr" at bounding box center [569, 347] width 60 height 26
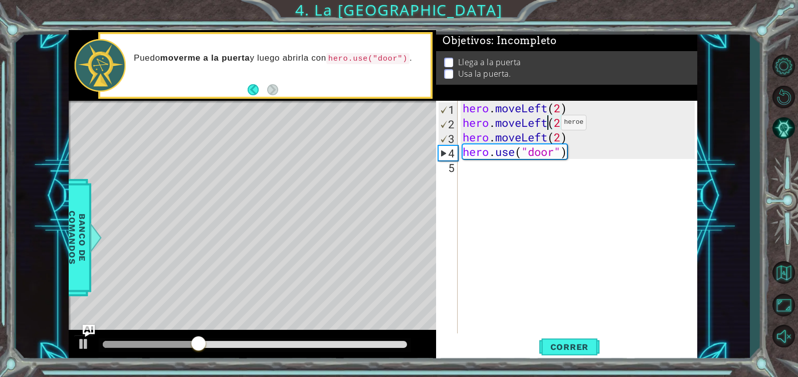
click at [545, 125] on div "hero . moveLeft ( 2 ) hero . moveLeft ( 2 ) hero . moveLeft ( 2 ) hero . use ( …" at bounding box center [580, 232] width 239 height 262
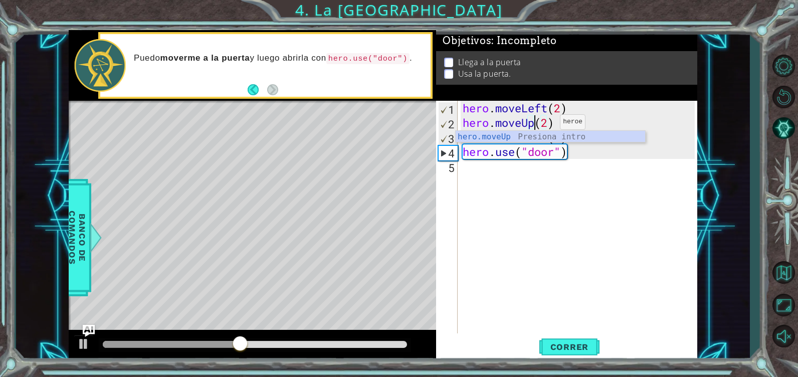
scroll to position [0, 6]
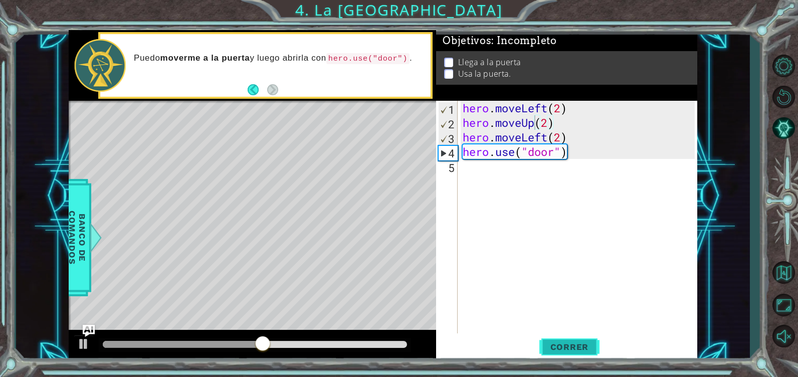
click at [573, 351] on span "Correr" at bounding box center [569, 347] width 59 height 10
click at [546, 139] on div "hero . moveLeft ( 2 ) hero . moveUp ( 2 ) hero . moveLeft ( 2 ) hero . use ( "d…" at bounding box center [580, 232] width 239 height 262
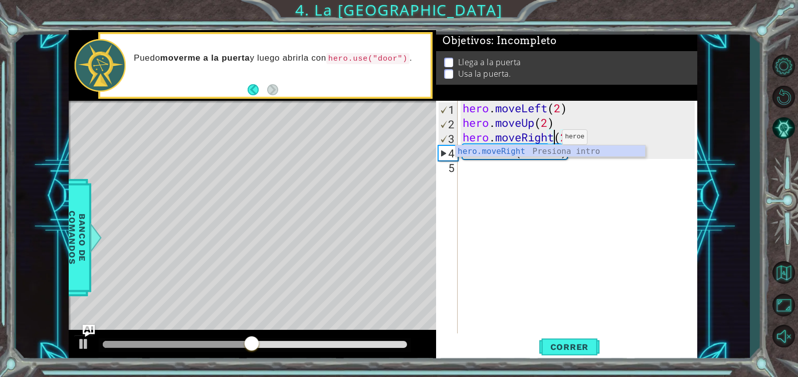
scroll to position [0, 8]
type textarea "hero.moveRight(2)"
click at [554, 343] on span "Correr" at bounding box center [569, 347] width 59 height 10
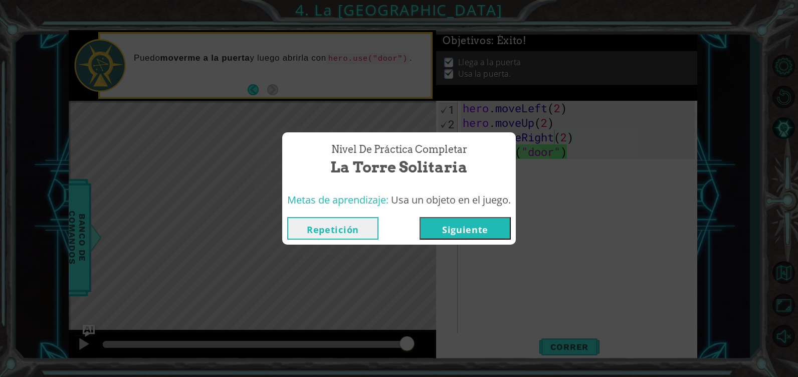
click at [465, 231] on button "Siguiente" at bounding box center [464, 228] width 91 height 23
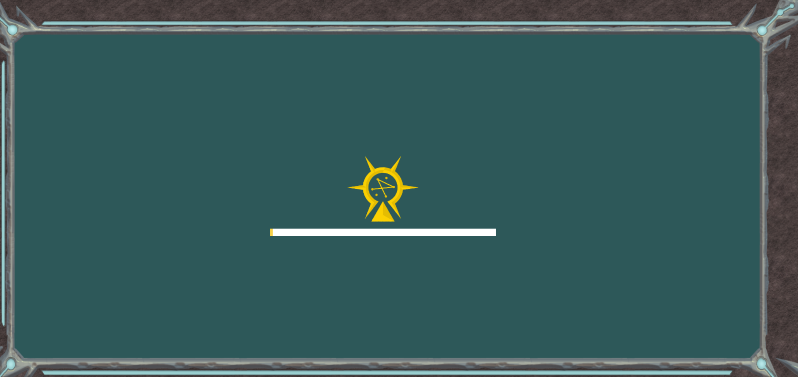
click at [465, 231] on div at bounding box center [383, 233] width 226 height 8
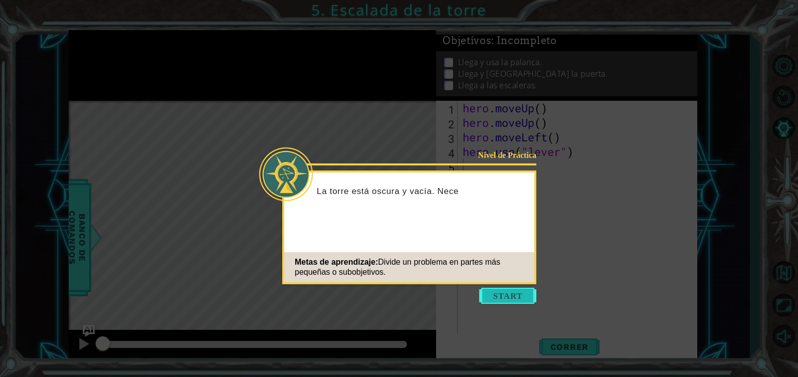
click at [497, 292] on button "Start" at bounding box center [507, 296] width 57 height 16
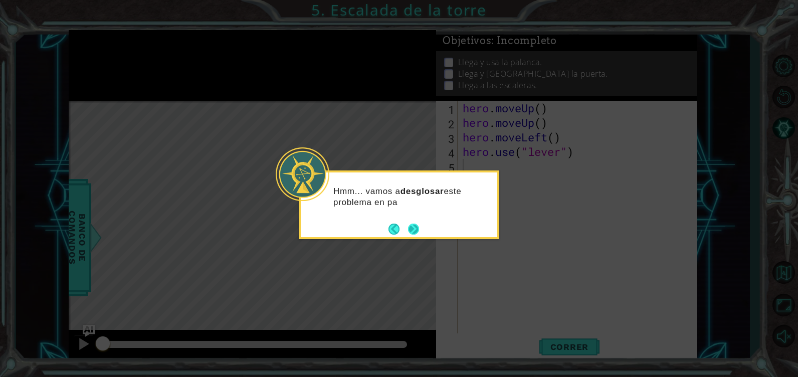
click at [419, 229] on button "Next" at bounding box center [413, 229] width 11 height 11
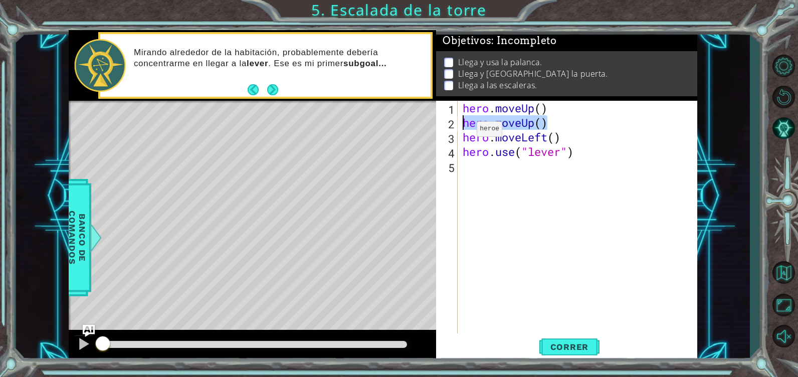
drag, startPoint x: 550, startPoint y: 122, endPoint x: 457, endPoint y: 119, distance: 93.3
click at [457, 119] on div "1 2 3 4 5 hero . moveUp ( ) hero . moveUp ( ) hero . moveLeft ( ) hero . use ( …" at bounding box center [565, 217] width 259 height 233
type textarea "hero.moveUp()"
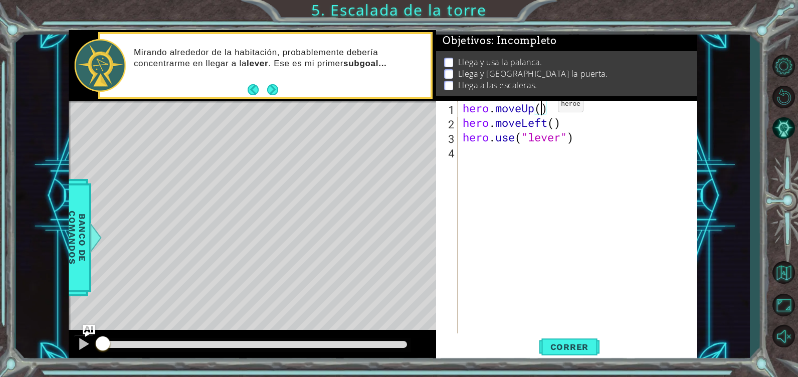
click at [542, 107] on div "hero . moveUp ( ) hero . moveLeft ( ) hero . use ( "lever" )" at bounding box center [580, 232] width 239 height 262
type textarea "hero.moveUp(2)"
click at [483, 154] on div "hero . moveUp ( 2 ) hero . moveLeft ( ) hero . use ( "lever" )" at bounding box center [580, 232] width 239 height 262
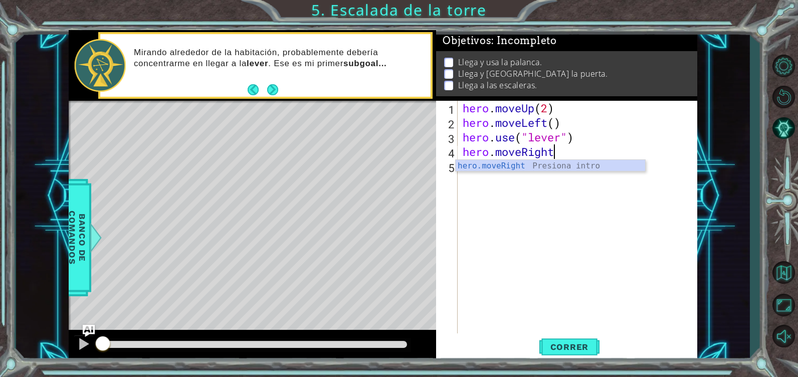
scroll to position [0, 7]
type textarea "hero.moveRight(3)"
click at [482, 163] on div "hero . moveUp ( 2 ) hero . moveLeft ( ) hero . use ( "lever" ) hero . moveRight…" at bounding box center [580, 232] width 239 height 262
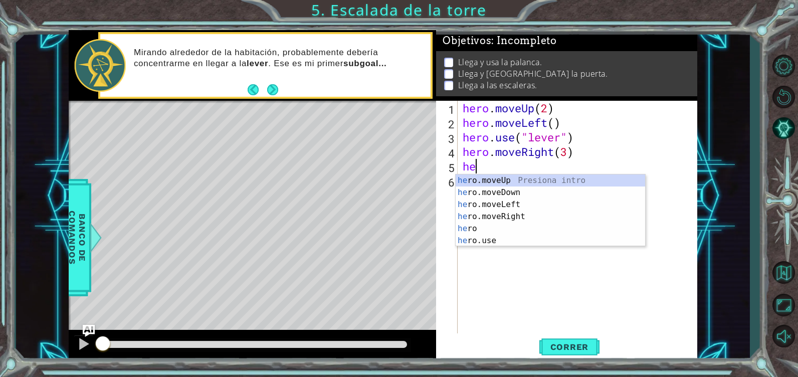
scroll to position [0, 2]
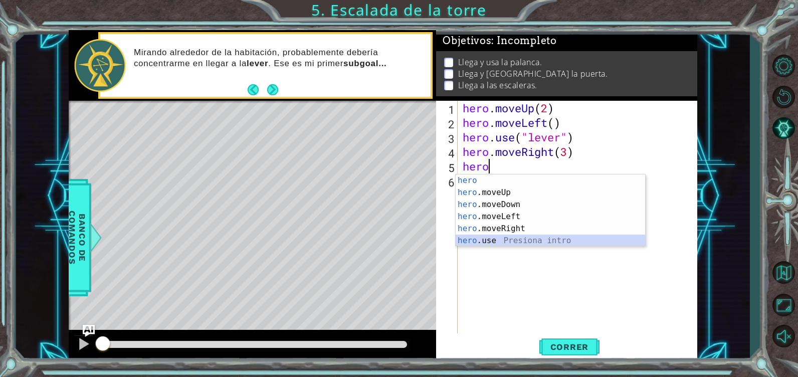
click at [494, 245] on div "hero Presiona intro hero .moveUp Presiona intro hero .moveDown Presiona intro h…" at bounding box center [550, 222] width 189 height 96
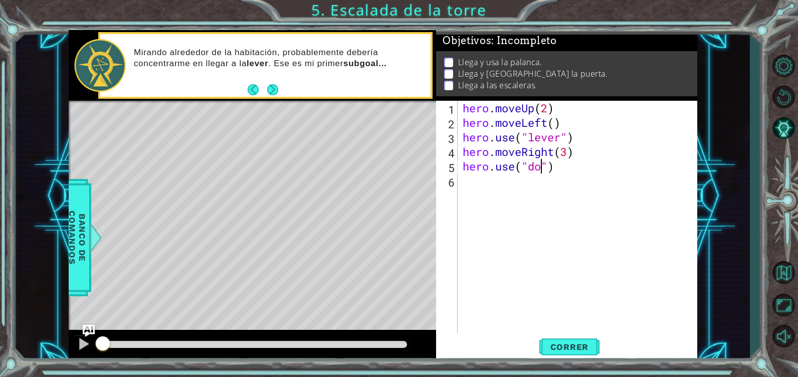
type textarea "hero.use("door")"
click at [482, 185] on div "hero . moveUp ( 2 ) hero . moveLeft ( ) hero . use ( "lever" ) hero . moveRight…" at bounding box center [580, 232] width 239 height 262
type textarea "hero.moceRight(1)"
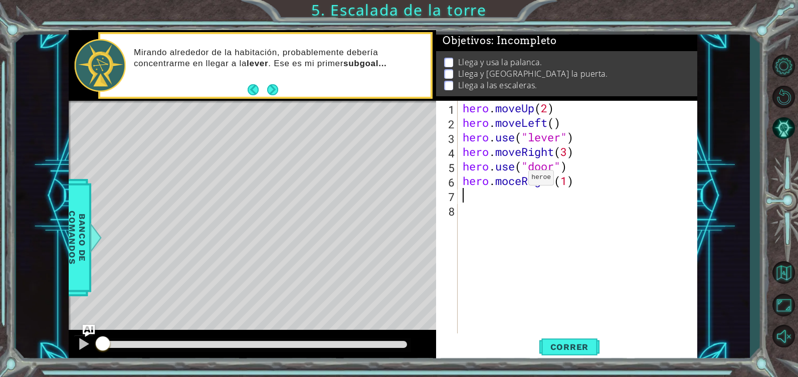
click at [514, 185] on div "hero . moveUp ( 2 ) hero . moveLeft ( ) hero . use ( "lever" ) hero . moveRight…" at bounding box center [580, 232] width 239 height 262
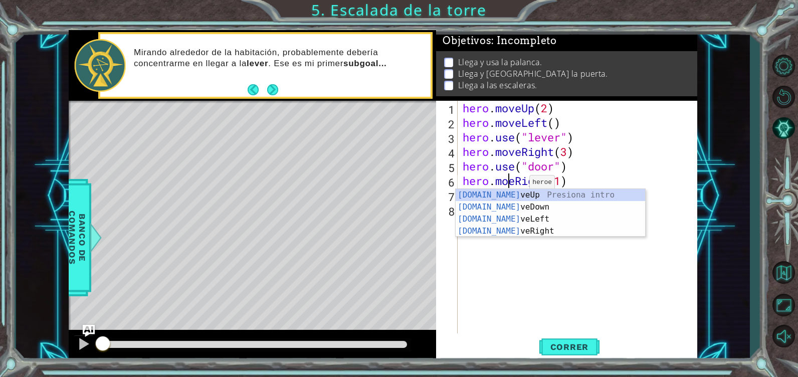
type textarea "hero.moveRight(1)"
click at [470, 278] on div "hero . moveUp ( 2 ) hero . moveLeft ( ) hero . use ( "lever" ) hero . moveRight…" at bounding box center [580, 232] width 239 height 262
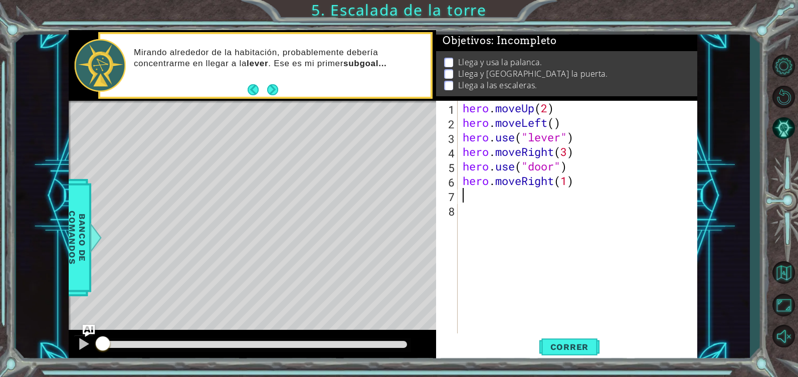
click at [476, 194] on div "hero . moveUp ( 2 ) hero . moveLeft ( ) hero . use ( "lever" ) hero . moveRight…" at bounding box center [580, 232] width 239 height 262
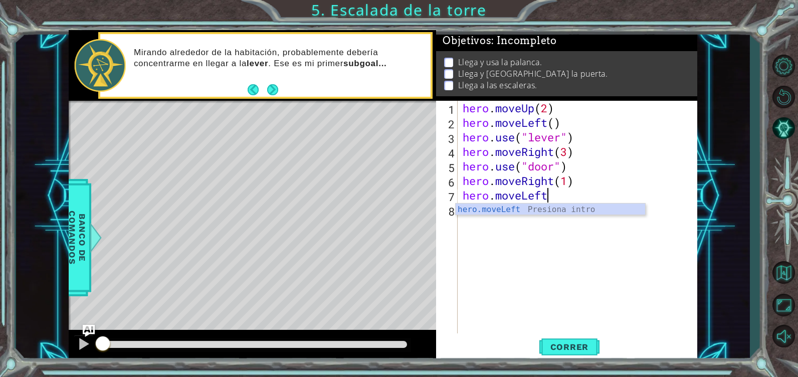
scroll to position [0, 6]
type textarea "hero.moveLeft(4)"
click at [522, 219] on div "hero . moveUp ( 2 ) hero . moveLeft ( ) hero . use ( "lever" ) hero . moveRight…" at bounding box center [580, 232] width 239 height 262
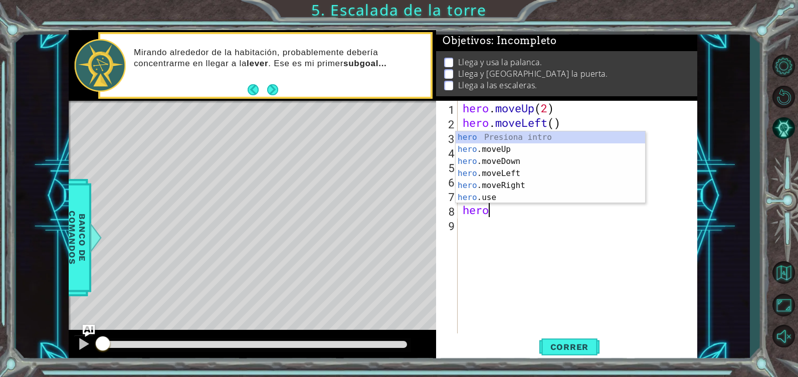
scroll to position [0, 2]
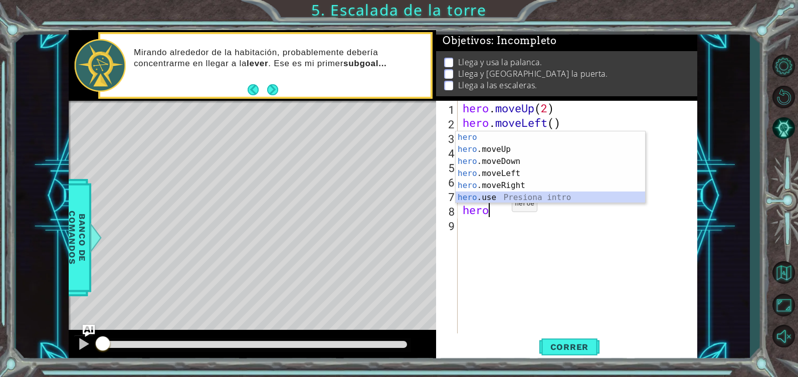
click at [489, 194] on div "hero Presiona intro hero .moveUp Presiona intro hero .moveDown Presiona intro h…" at bounding box center [550, 179] width 189 height 96
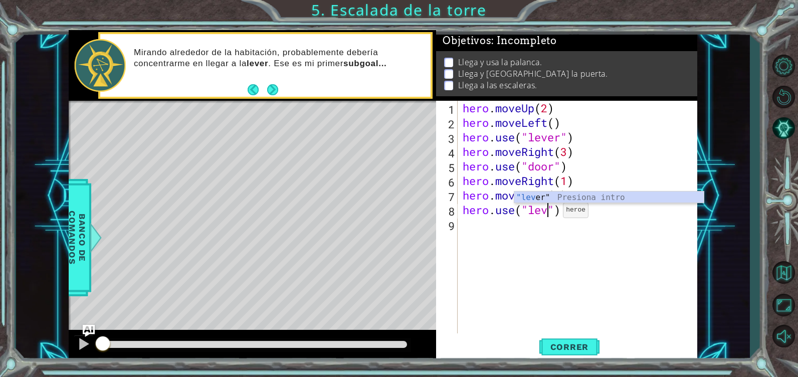
type textarea "hero.use("lever")"
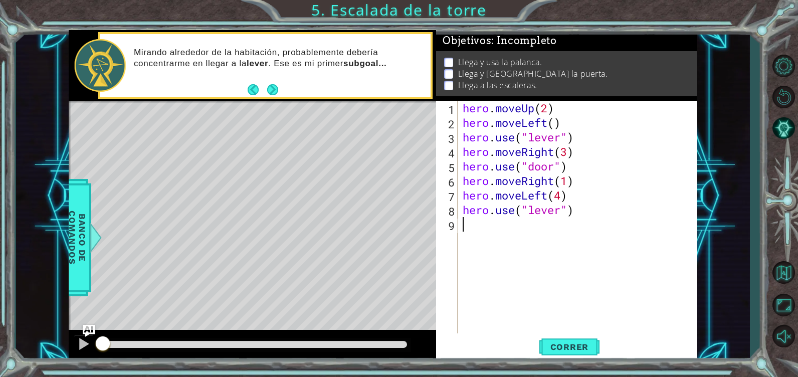
click at [508, 228] on div "hero . moveUp ( 2 ) hero . moveLeft ( ) hero . use ( "lever" ) hero . moveRight…" at bounding box center [580, 232] width 239 height 262
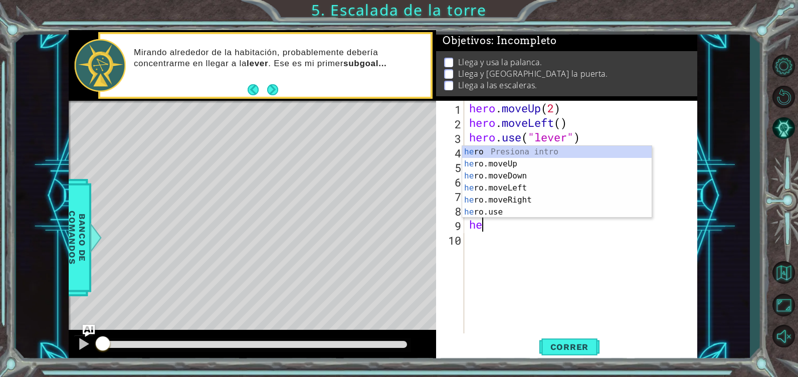
type textarea "hero"
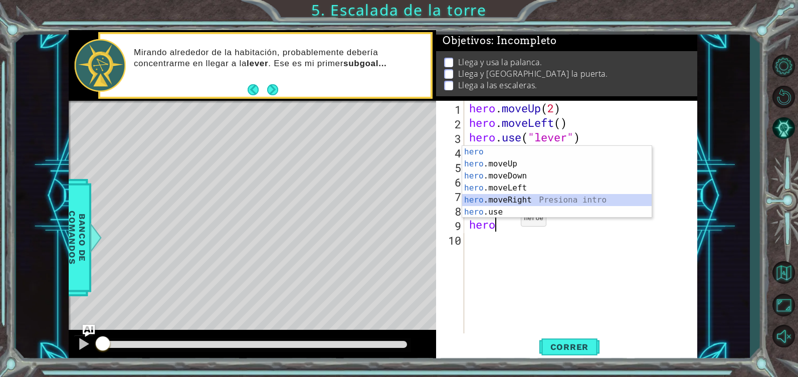
click at [540, 198] on div "hero Presiona intro hero .moveUp Presiona intro hero .moveDown Presiona intro h…" at bounding box center [556, 194] width 189 height 96
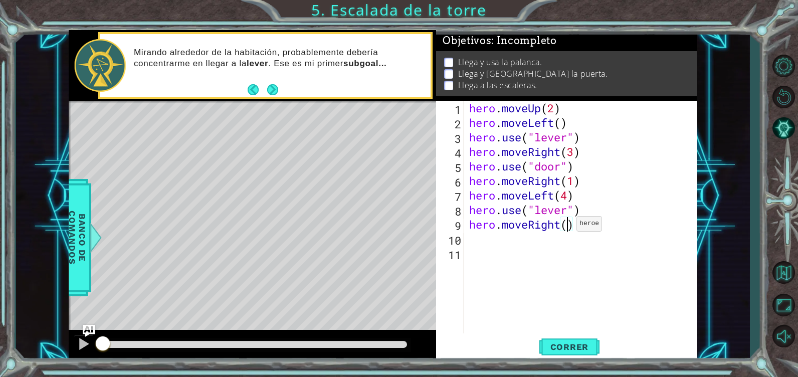
click at [567, 226] on div "hero . moveUp ( 2 ) hero . moveLeft ( ) hero . use ( "lever" ) hero . moveRight…" at bounding box center [583, 232] width 233 height 262
type textarea "hero.moveRight()"
click at [497, 244] on div "hero . moveUp ( 2 ) hero . moveLeft ( ) hero . use ( "lever" ) hero . moveRight…" at bounding box center [583, 232] width 233 height 262
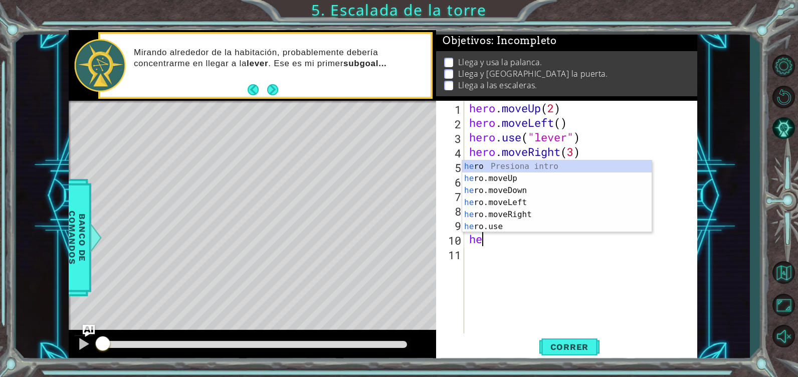
type textarea "her"
click at [531, 176] on div "her o Presiona intro her o.moveUp Presiona intro her o.moveDown Presiona intro …" at bounding box center [556, 208] width 189 height 96
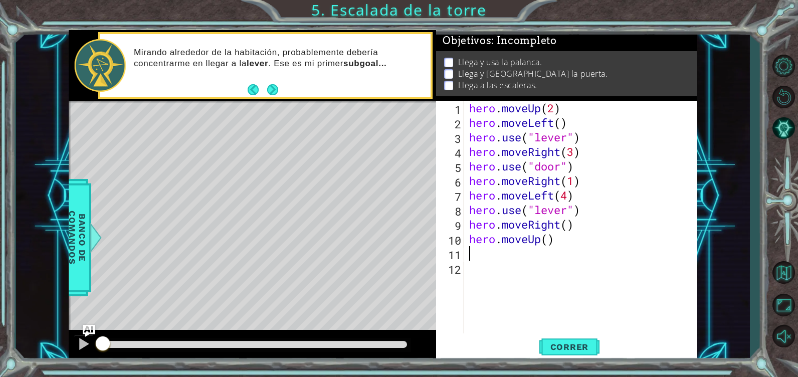
scroll to position [0, 0]
click at [557, 337] on button "Correr" at bounding box center [569, 347] width 60 height 26
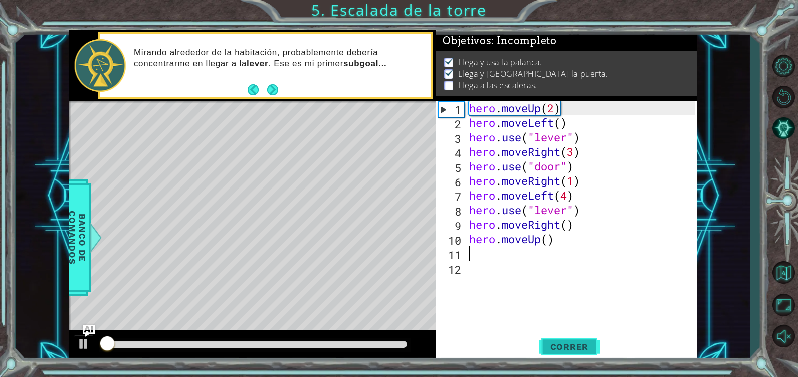
scroll to position [4, 0]
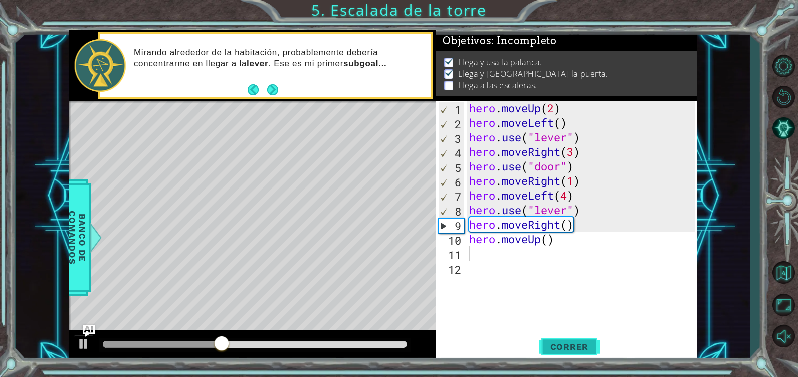
click at [560, 345] on span "Correr" at bounding box center [569, 347] width 59 height 10
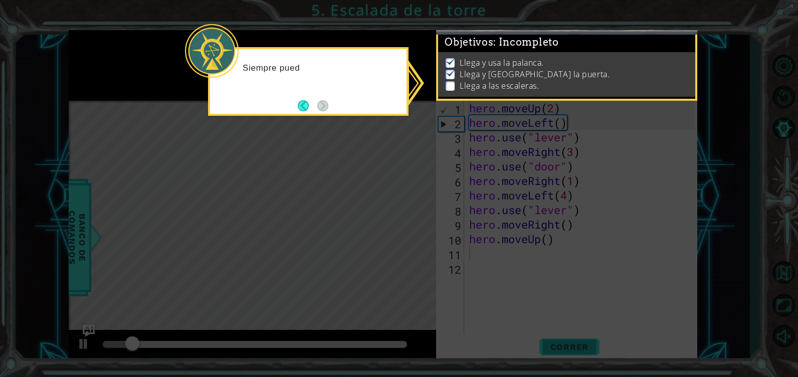
click at [560, 345] on icon at bounding box center [399, 188] width 798 height 377
click at [547, 273] on icon at bounding box center [399, 188] width 798 height 377
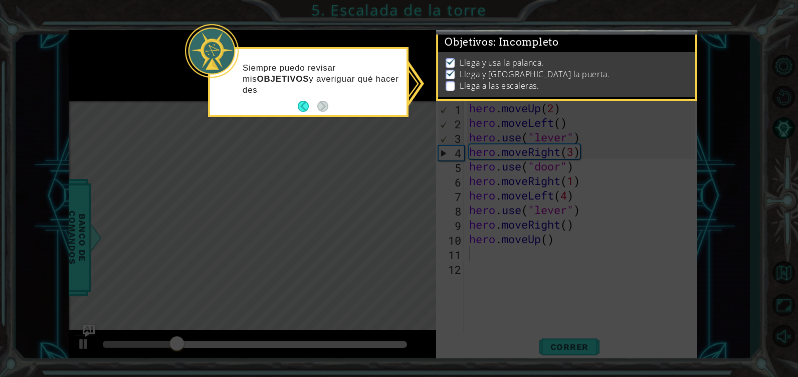
click at [407, 130] on icon at bounding box center [399, 188] width 798 height 377
click at [395, 74] on p "Siempre puedo revisar mis OBJETIVOS y averiguar qué hacer después." at bounding box center [321, 79] width 157 height 33
click at [397, 79] on p "Siempre puedo revisar mis OBJETIVOS y averiguar qué hacer después." at bounding box center [321, 79] width 157 height 33
click at [400, 84] on div "Siempre puedo revisar mis OBJETIVOS y averiguar qué hacer después." at bounding box center [308, 84] width 196 height 62
click at [448, 158] on icon at bounding box center [399, 188] width 798 height 377
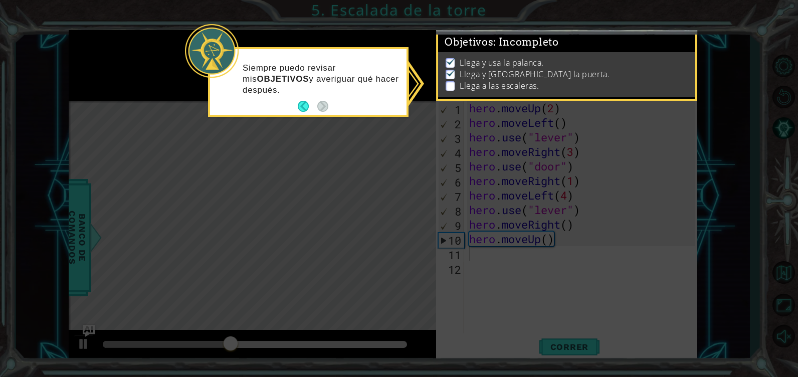
click at [448, 158] on icon at bounding box center [399, 188] width 798 height 377
click at [568, 185] on icon at bounding box center [399, 188] width 798 height 377
click at [509, 300] on icon at bounding box center [399, 188] width 798 height 377
click at [452, 81] on p at bounding box center [450, 86] width 9 height 10
click at [423, 75] on icon at bounding box center [399, 188] width 798 height 377
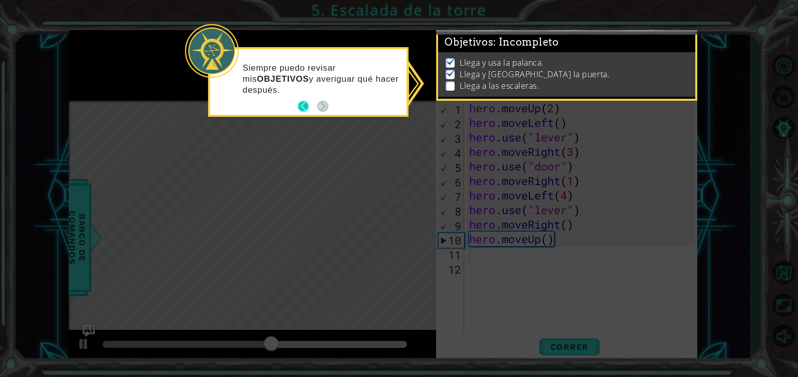
click at [305, 108] on button "Back" at bounding box center [308, 106] width 20 height 11
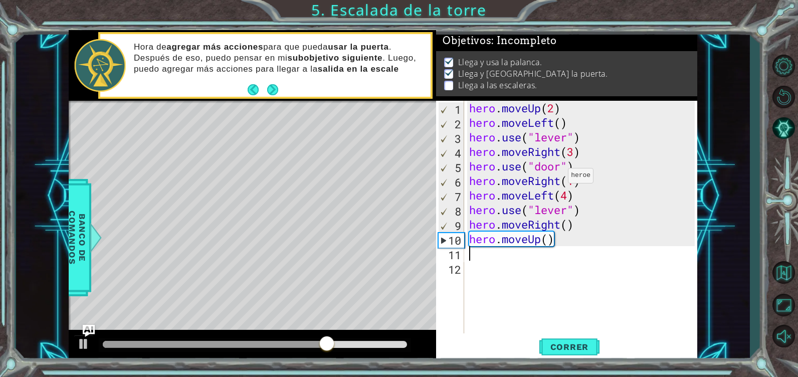
click at [560, 182] on div "hero . moveUp ( 2 ) hero . moveLeft ( ) hero . use ( "lever" ) hero . moveRight…" at bounding box center [583, 232] width 233 height 262
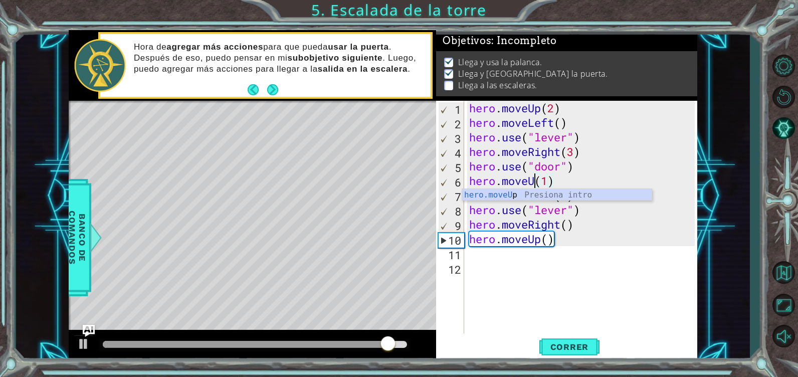
scroll to position [0, 6]
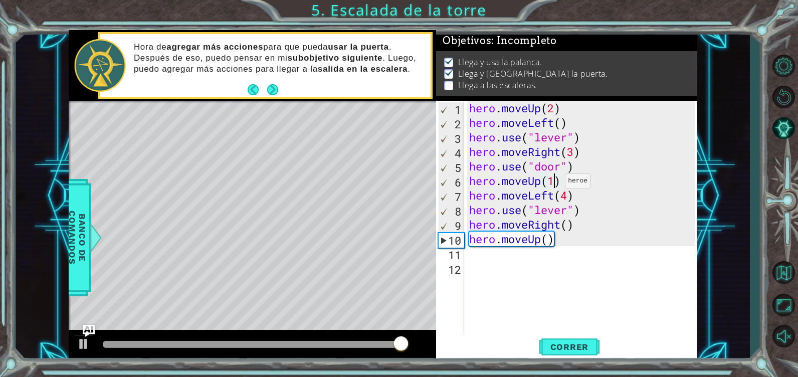
click at [556, 183] on div "hero . moveUp ( 2 ) hero . moveLeft ( ) hero . use ( "lever" ) hero . moveRight…" at bounding box center [583, 232] width 233 height 262
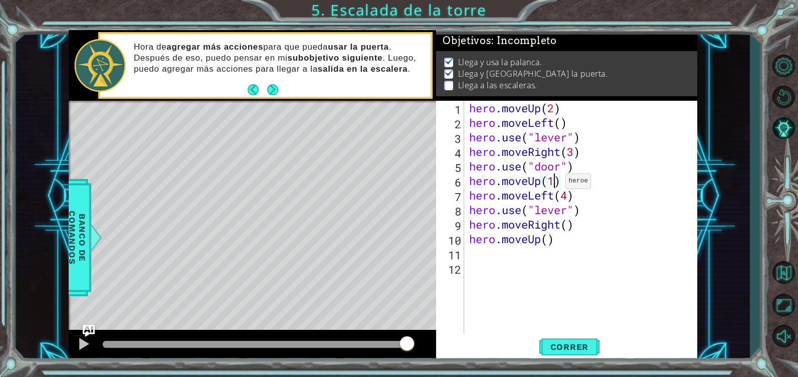
scroll to position [0, 7]
type textarea "hero.moveUp(2)"
click at [574, 344] on span "Correr" at bounding box center [569, 347] width 59 height 10
